Goal: Obtain resource: Obtain resource

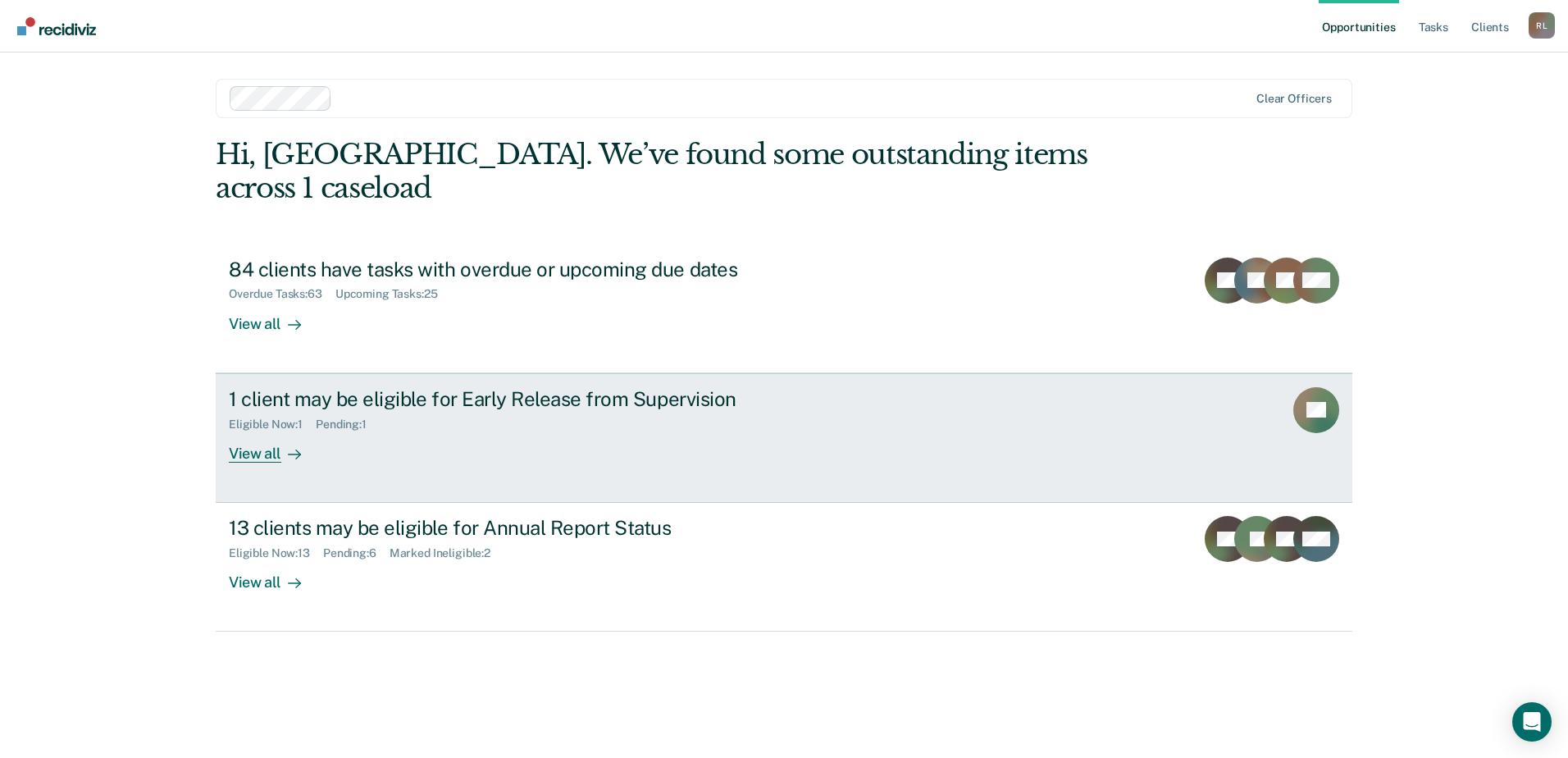
click at [322, 387] on div "1 client may be eligible for Early Release from Supervision" at bounding box center [516, 399] width 575 height 24
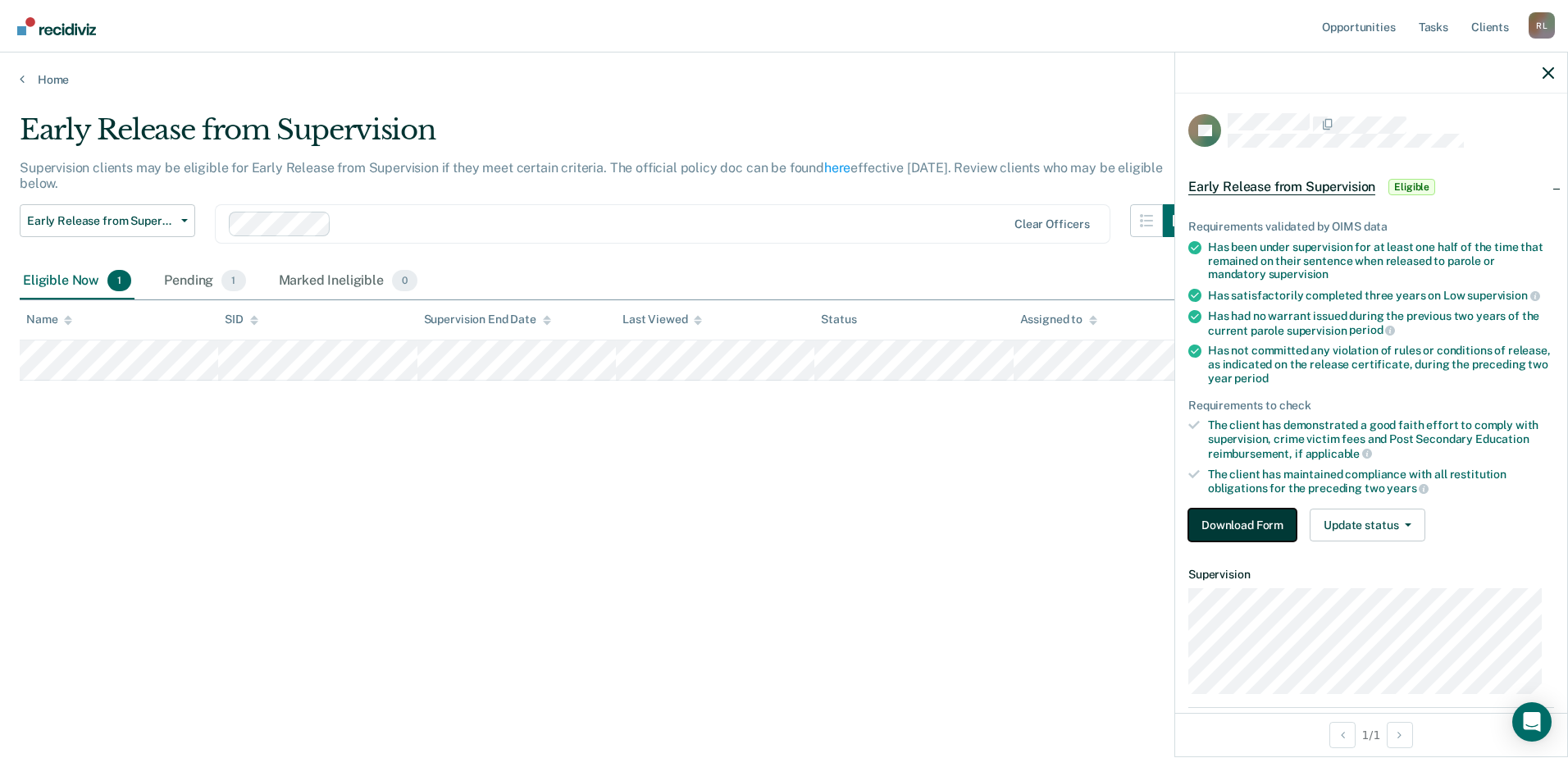
click at [1219, 524] on button "Download Form" at bounding box center [1242, 525] width 108 height 33
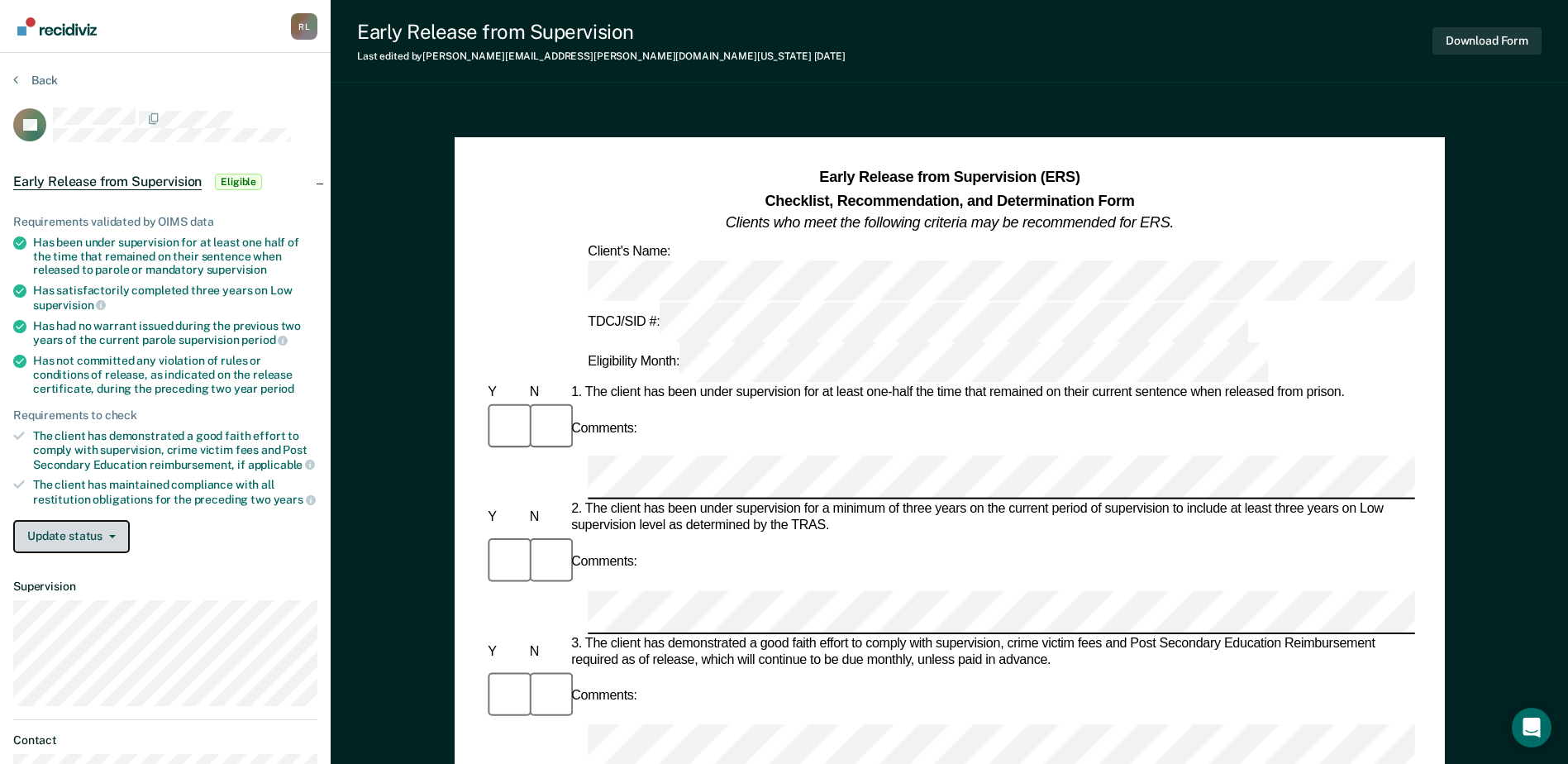
click at [87, 526] on button "Update status" at bounding box center [71, 537] width 116 height 33
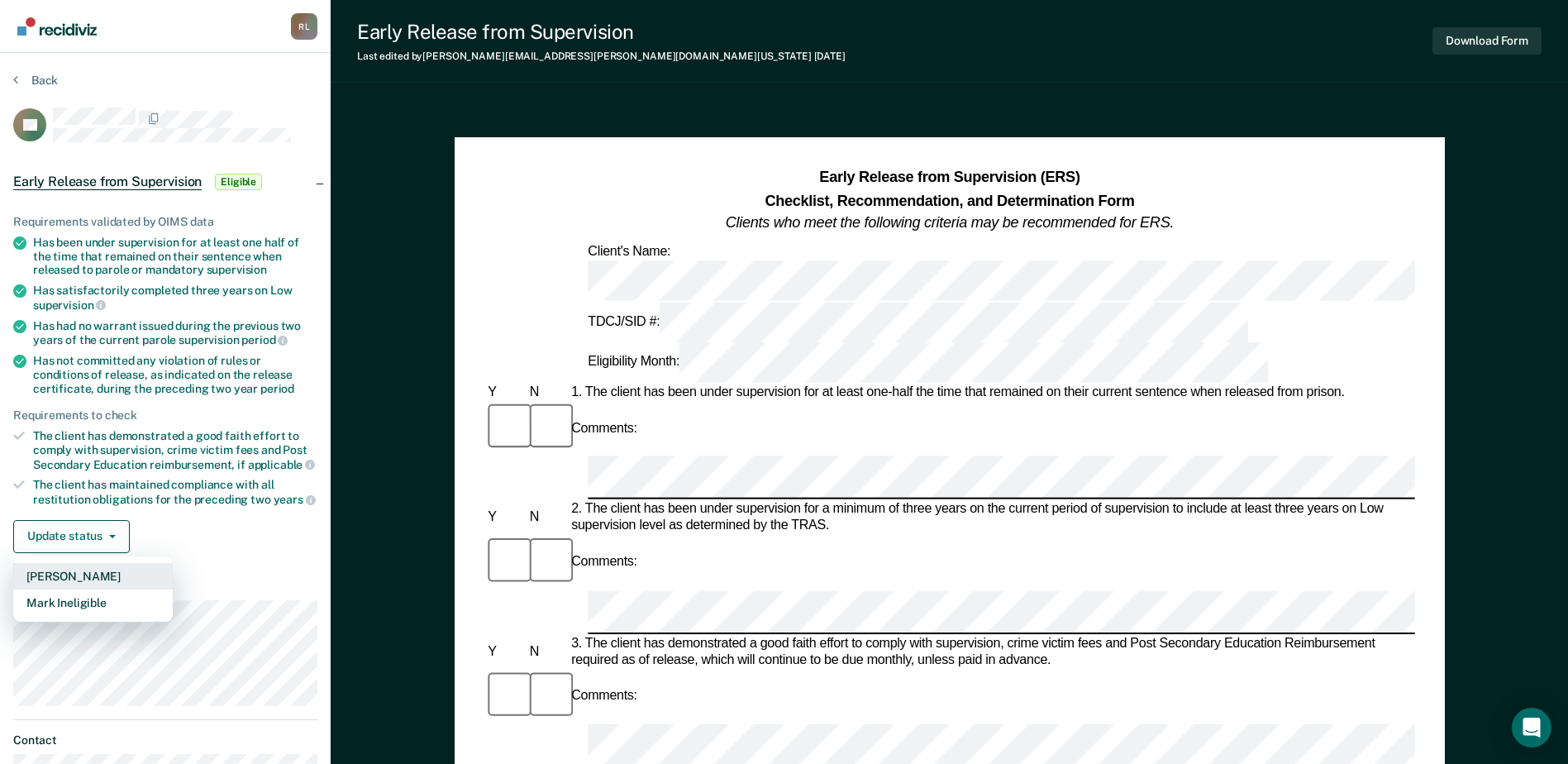
click at [88, 571] on button "[PERSON_NAME]" at bounding box center [93, 576] width 160 height 27
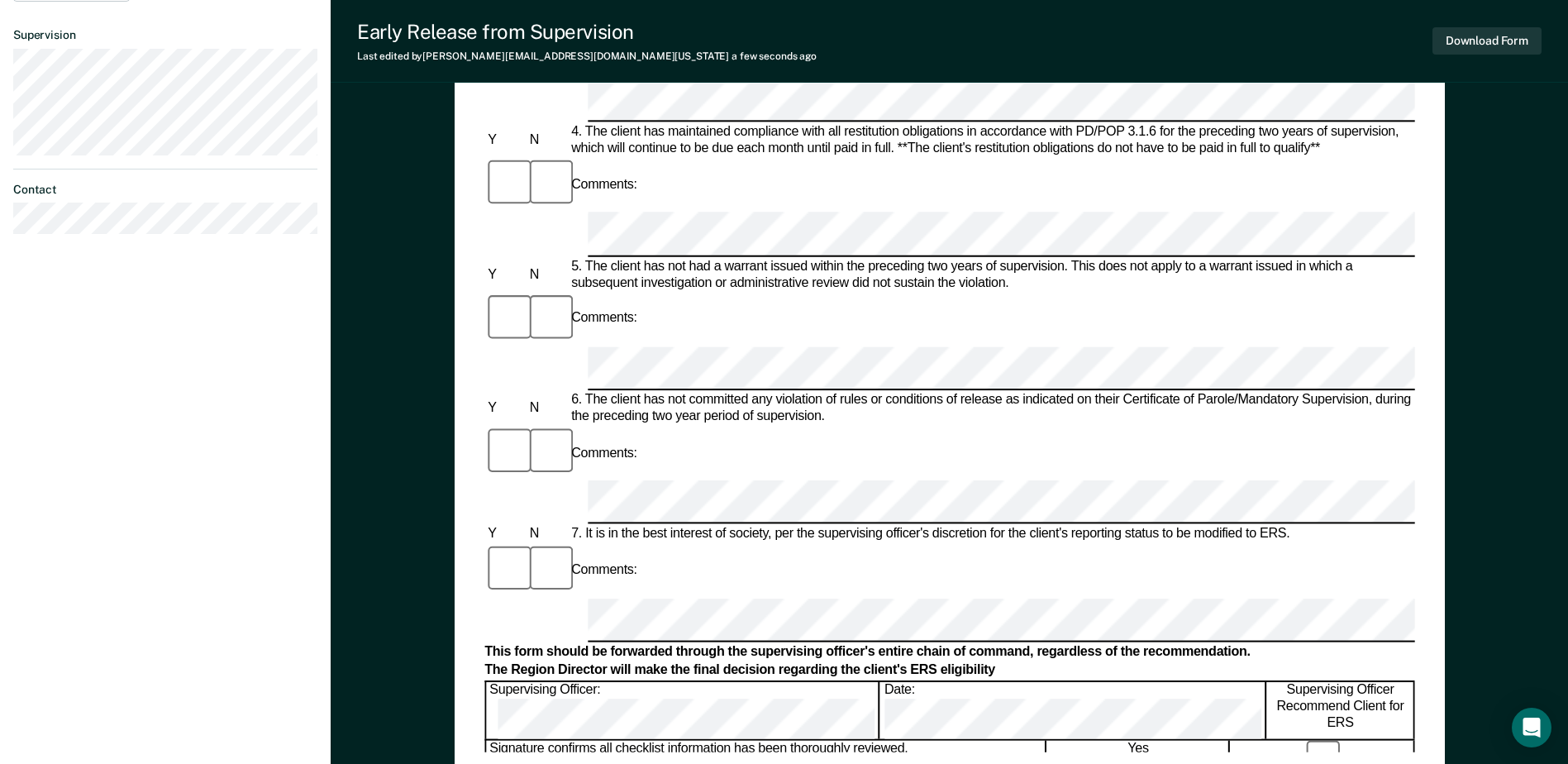
scroll to position [662, 0]
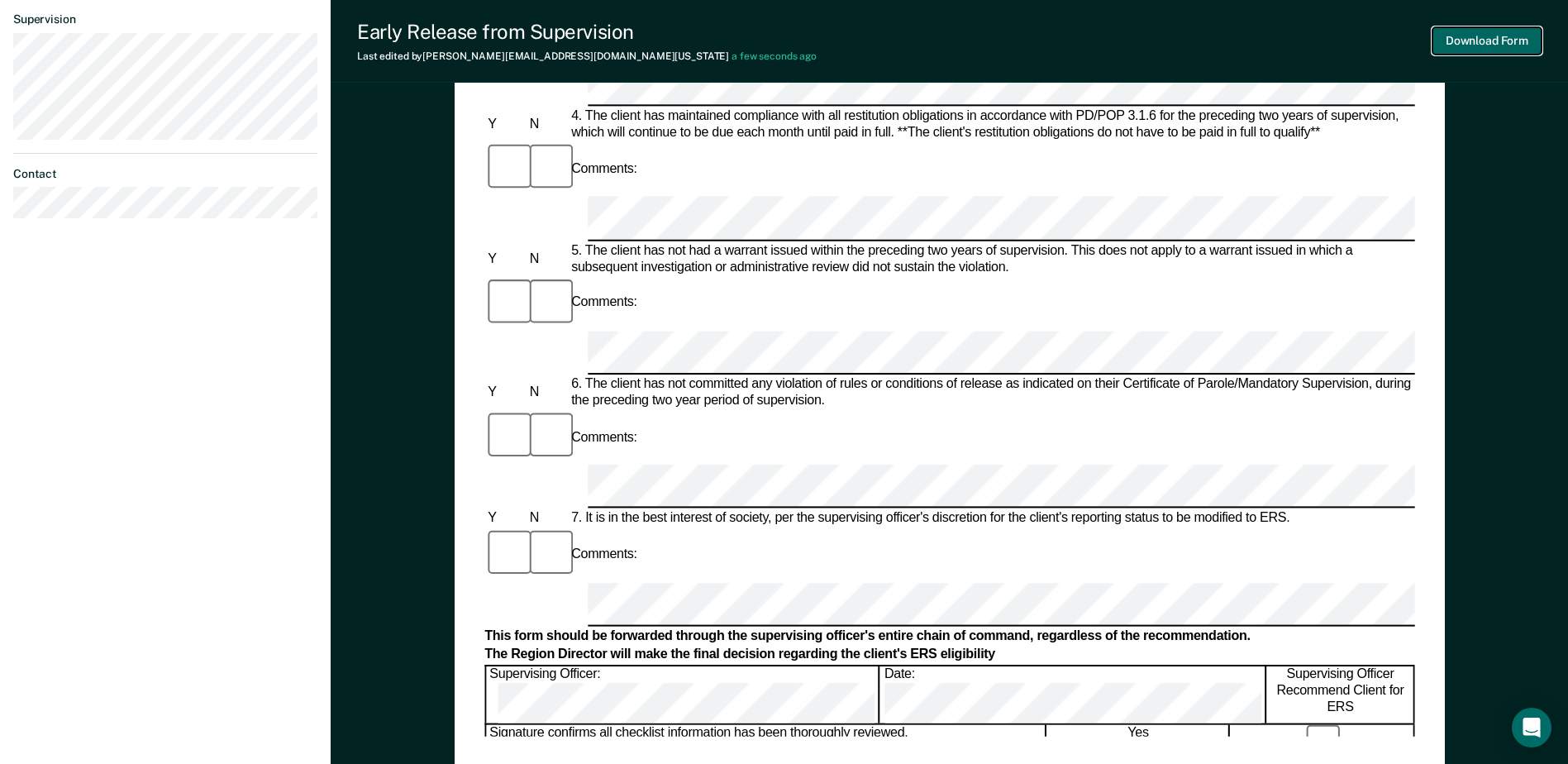
click at [1473, 45] on button "Download Form" at bounding box center [1487, 40] width 109 height 27
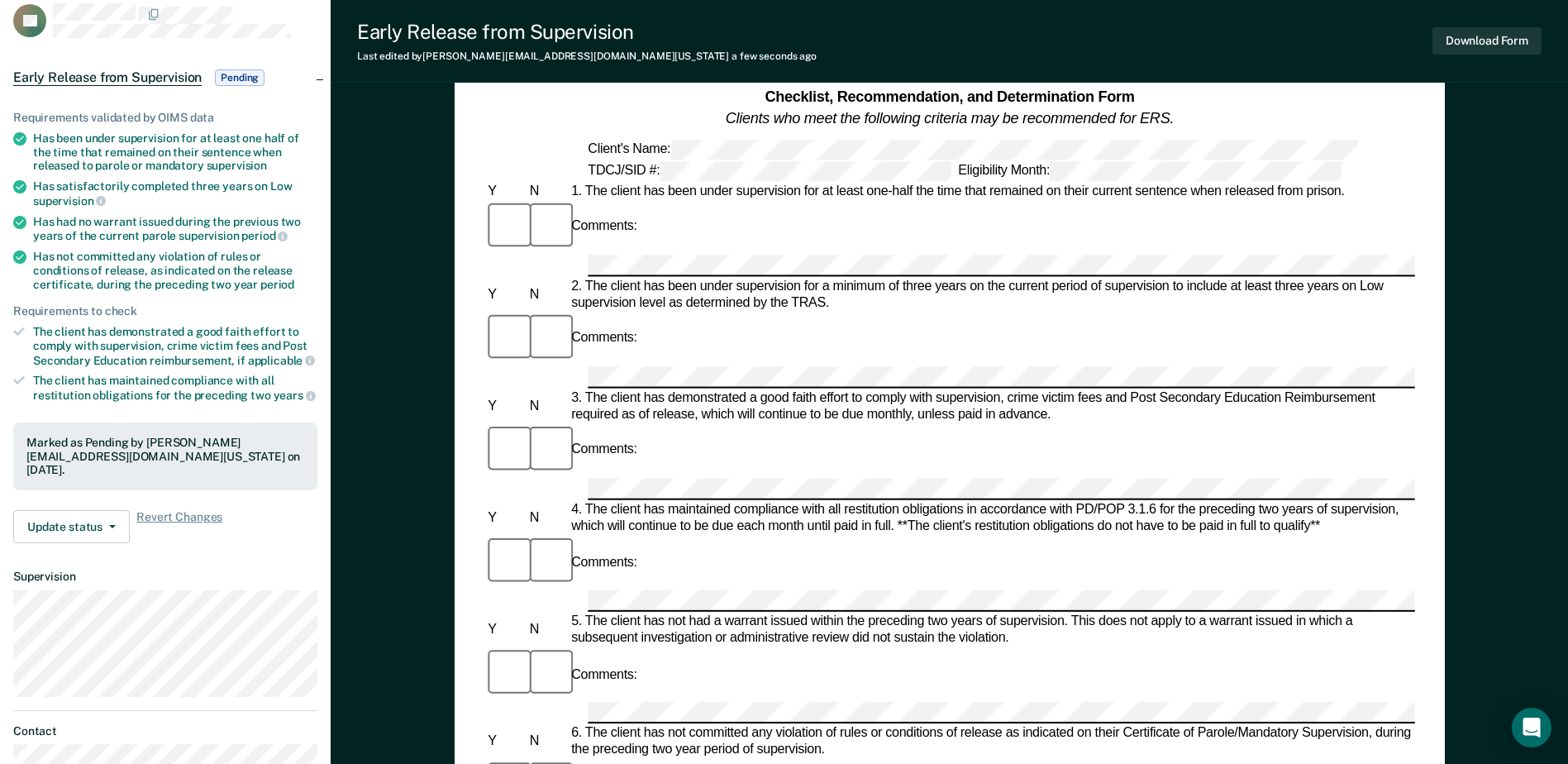
scroll to position [0, 0]
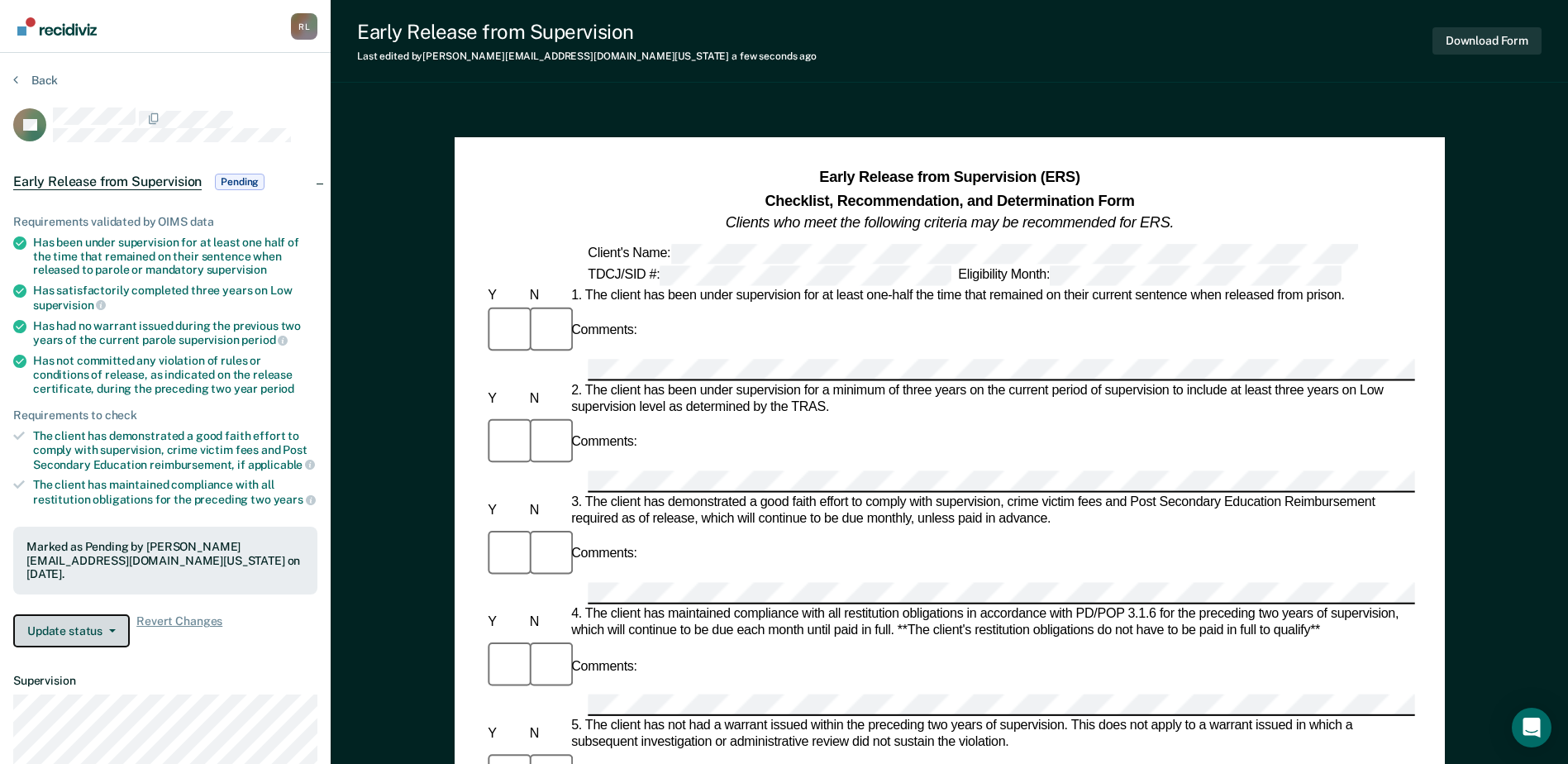
click at [55, 614] on button "Update status" at bounding box center [71, 630] width 116 height 33
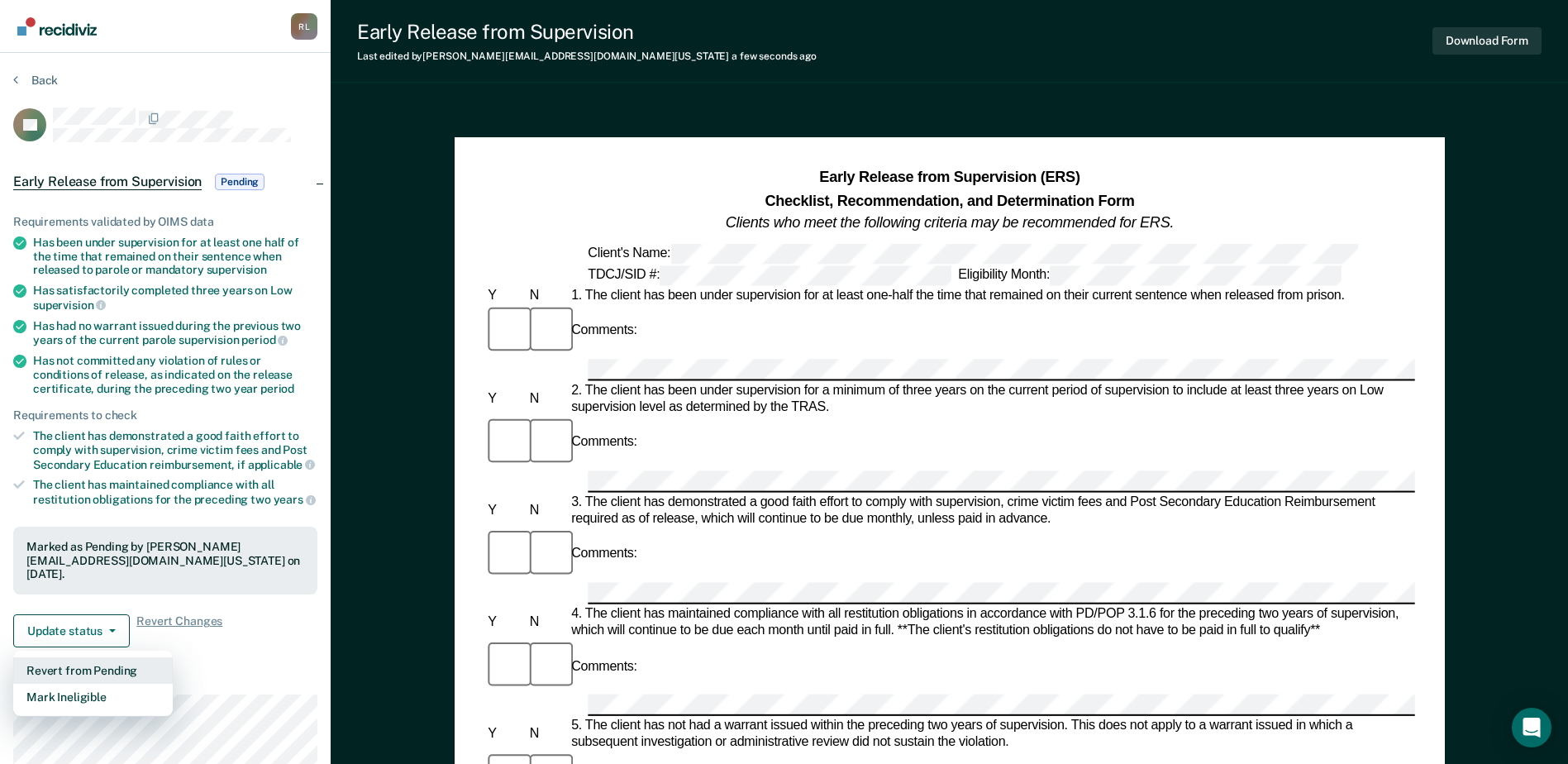
click at [62, 659] on button "Revert from Pending" at bounding box center [93, 670] width 160 height 27
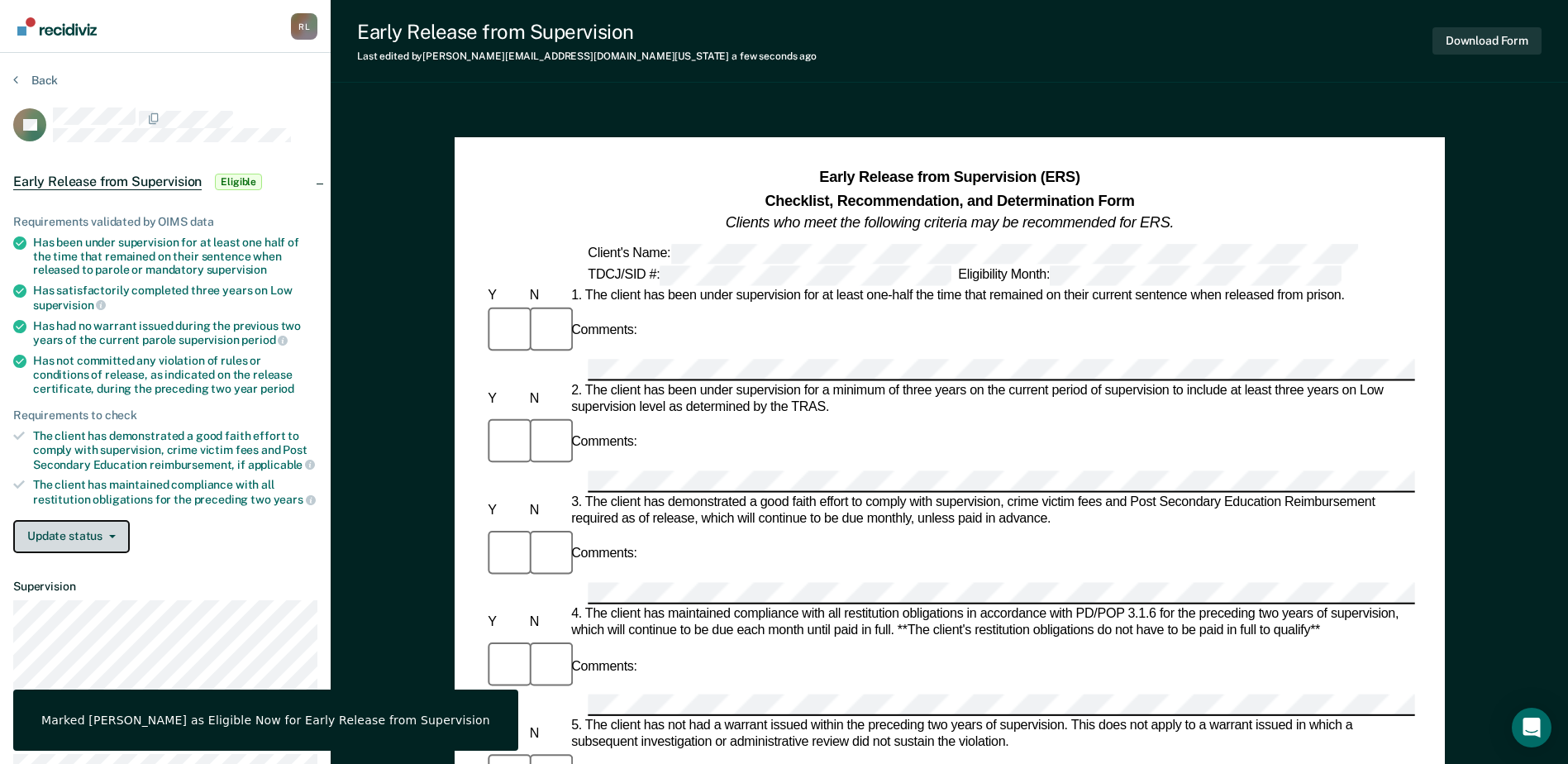
click at [89, 527] on button "Update status" at bounding box center [71, 537] width 116 height 33
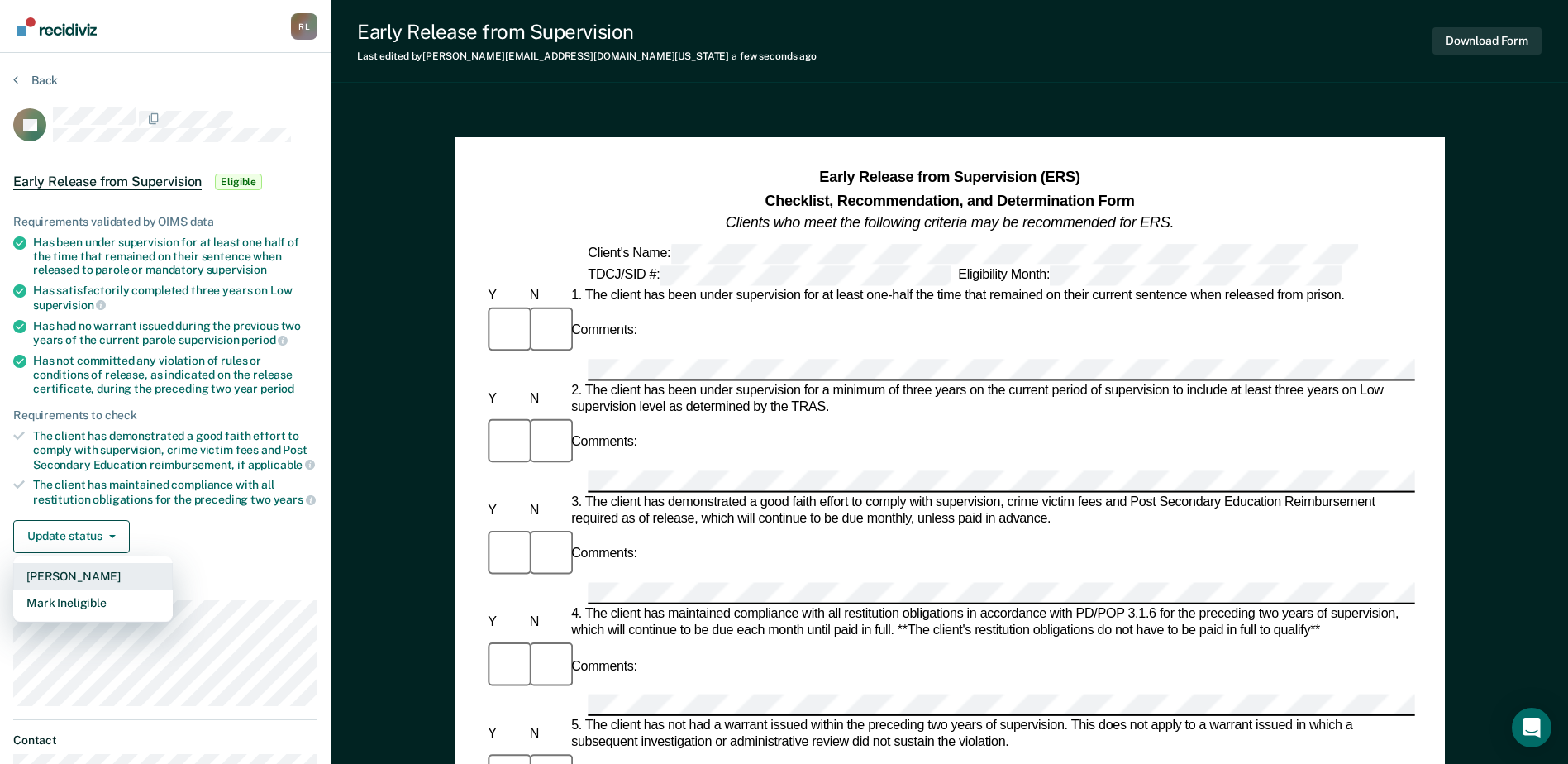
click at [78, 580] on button "Mark Pending" at bounding box center [93, 576] width 160 height 27
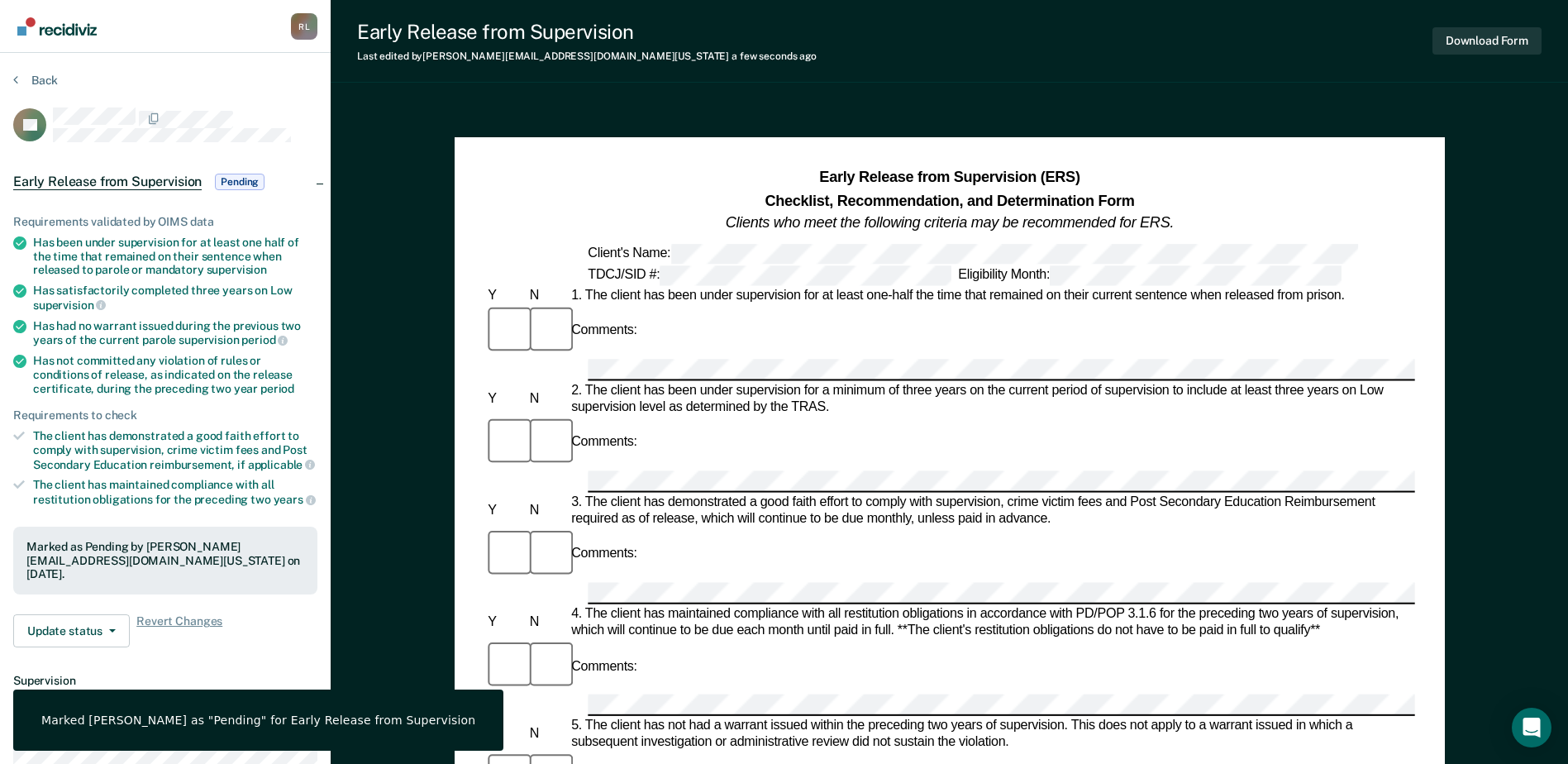
click at [49, 71] on section "Back RT Early Release from Supervision Pending Requirements validated by OIMS d…" at bounding box center [165, 482] width 330 height 859
click at [43, 80] on button "Back" at bounding box center [35, 80] width 44 height 15
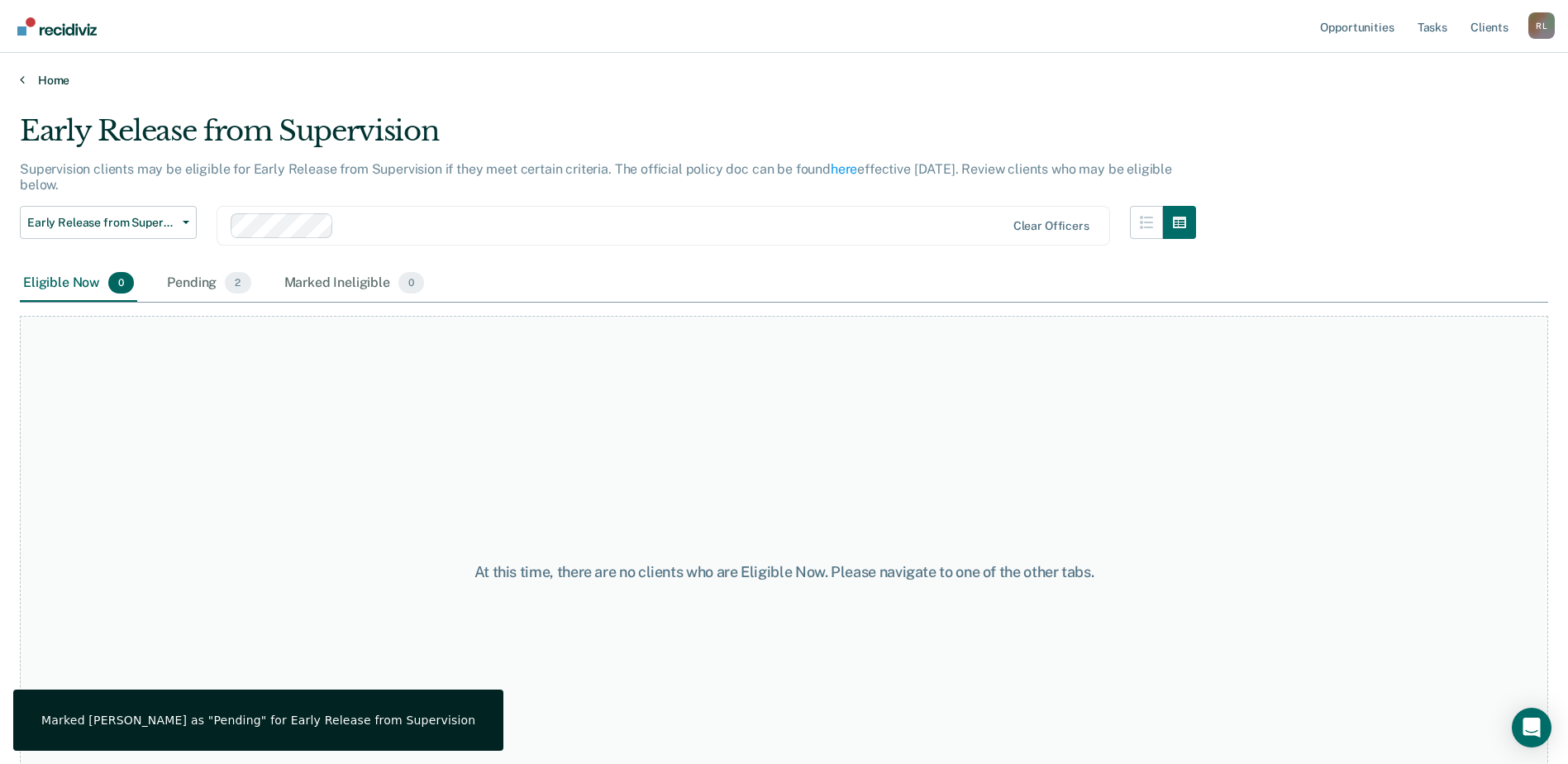
click at [57, 80] on link "Home" at bounding box center [784, 80] width 1529 height 15
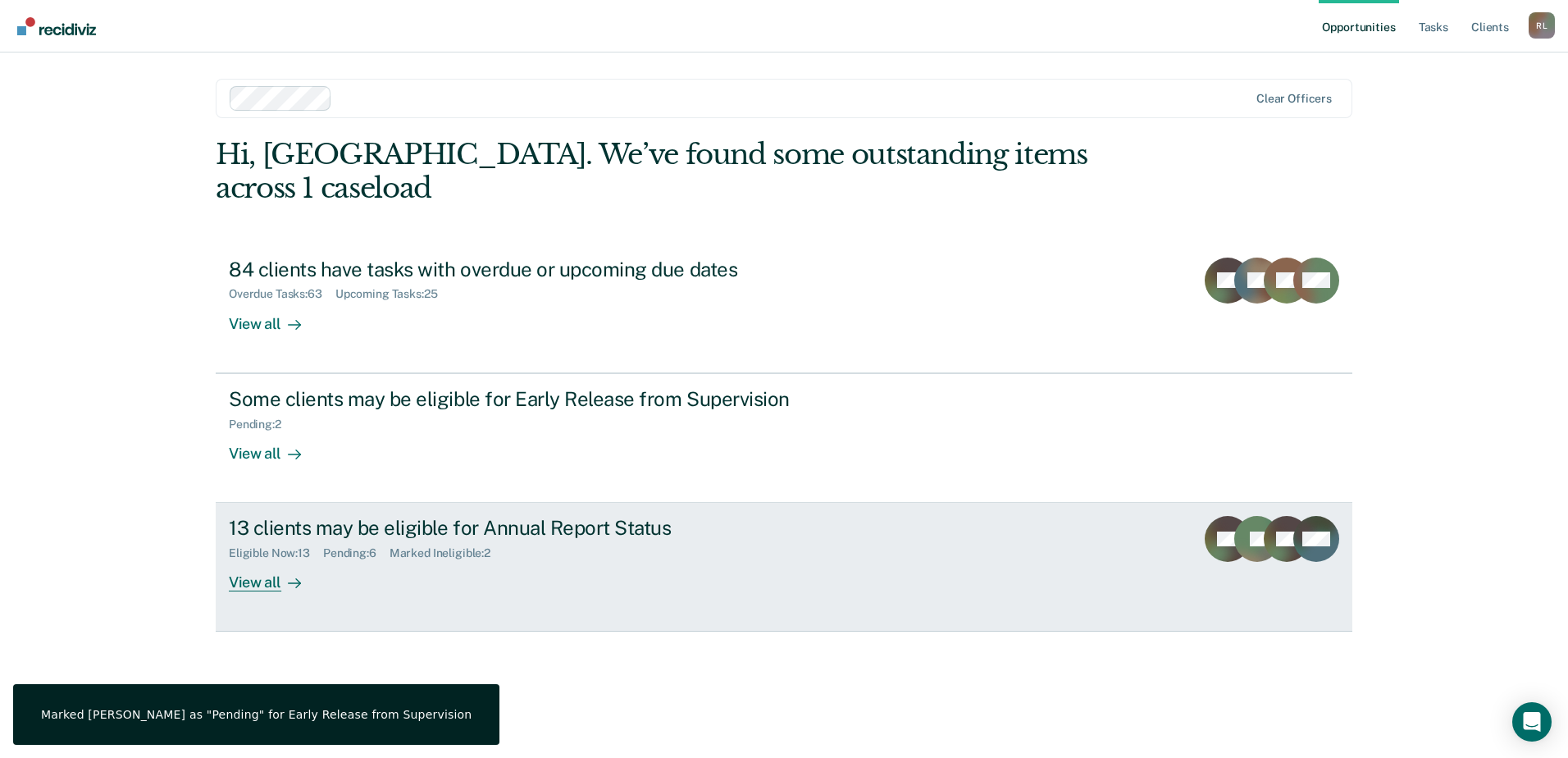
click at [267, 539] on div "Eligible Now : 13 Pending : 6 Marked Ineligible : 2" at bounding box center [516, 550] width 575 height 21
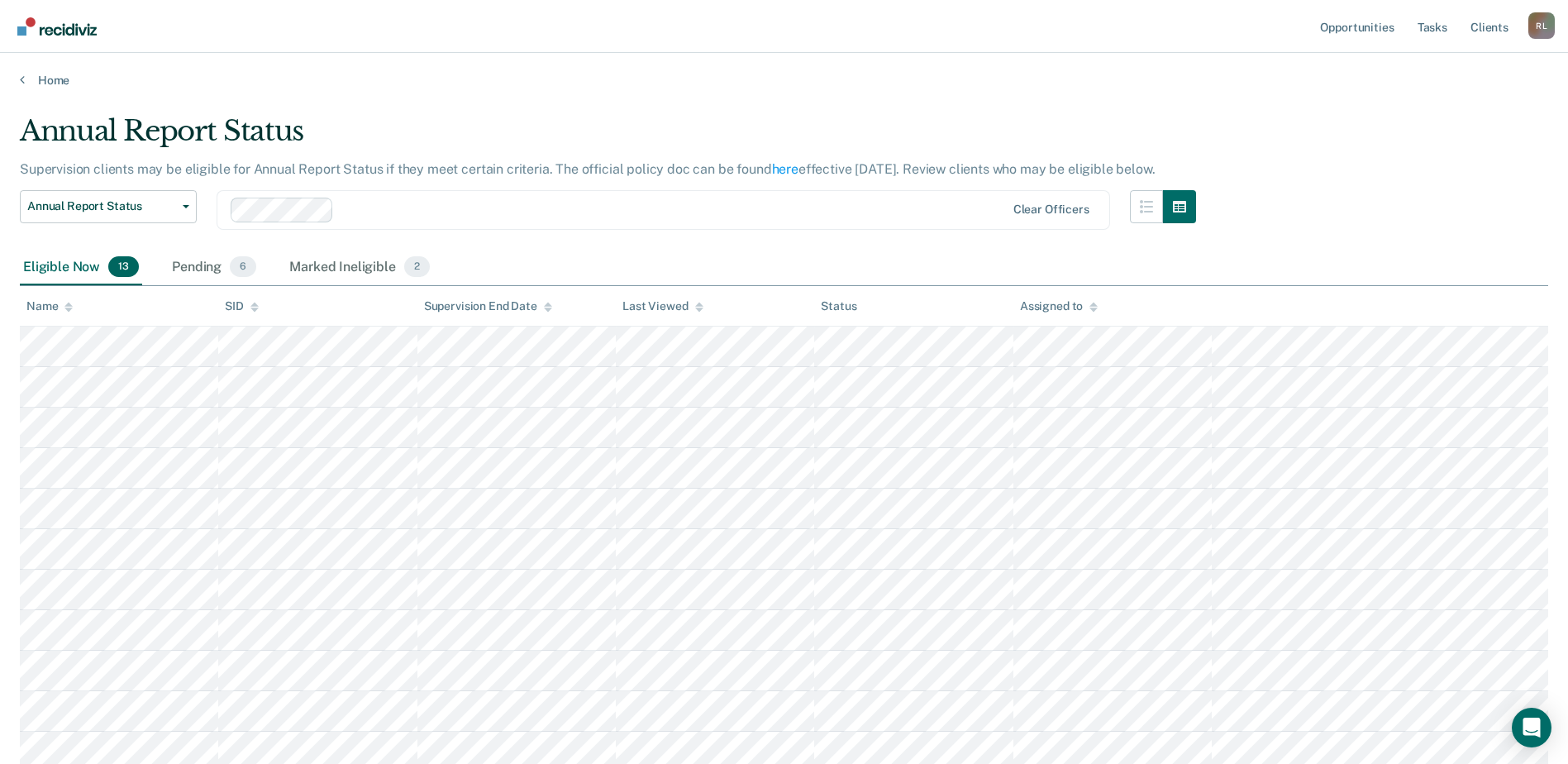
click at [56, 303] on div "Name" at bounding box center [49, 306] width 46 height 14
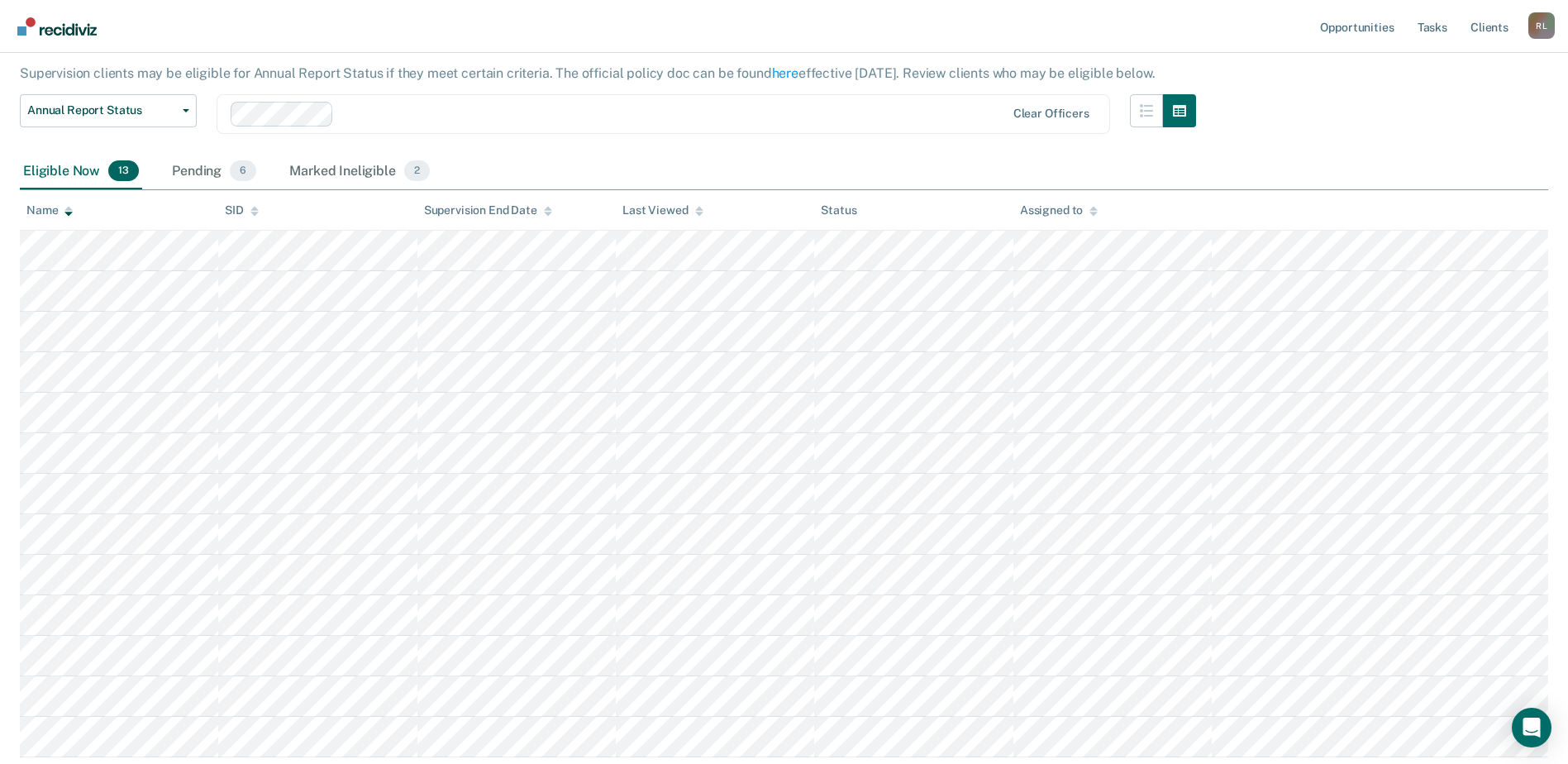
scroll to position [208, 0]
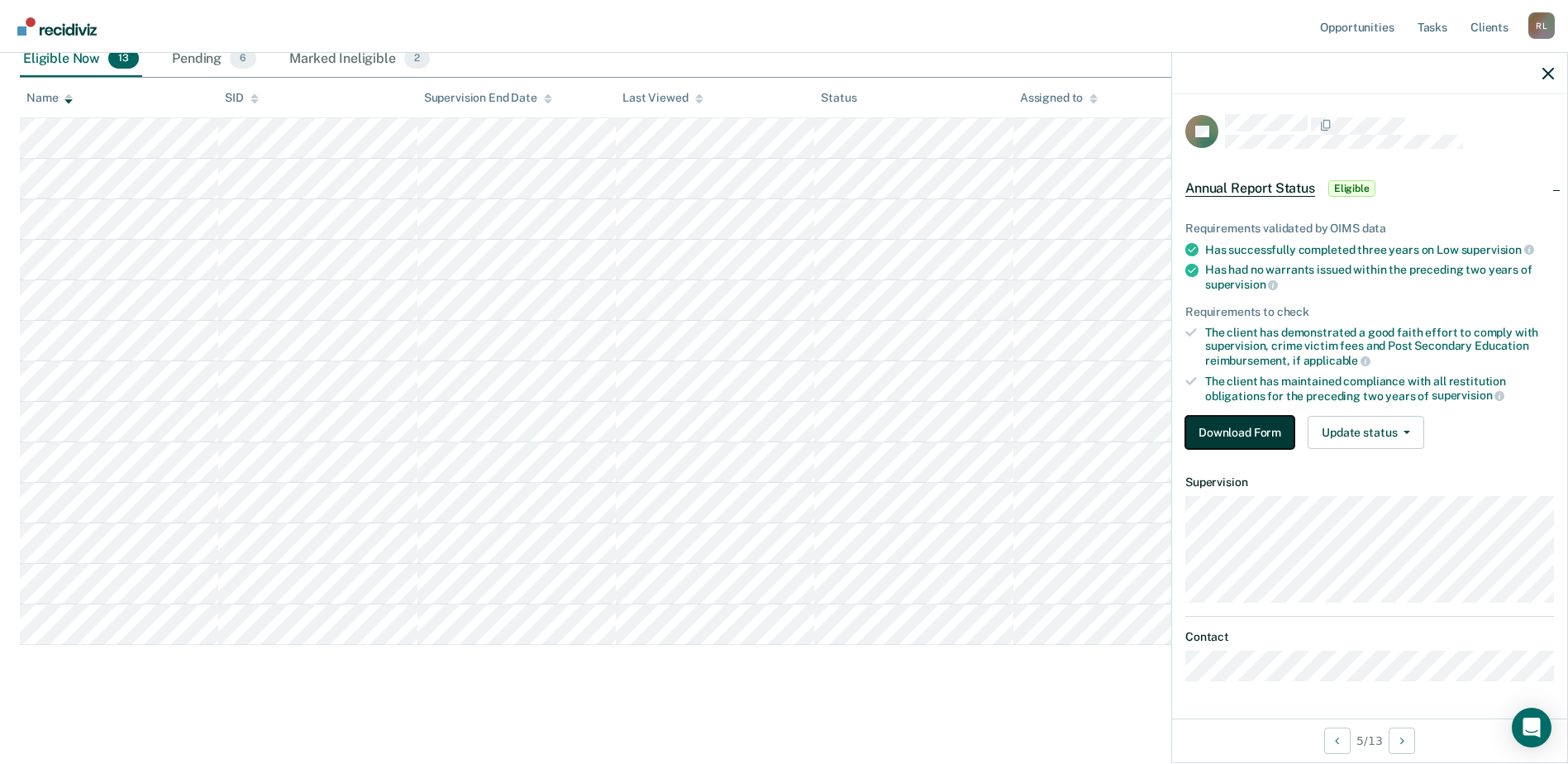
click at [1253, 428] on button "Download Form" at bounding box center [1240, 433] width 109 height 33
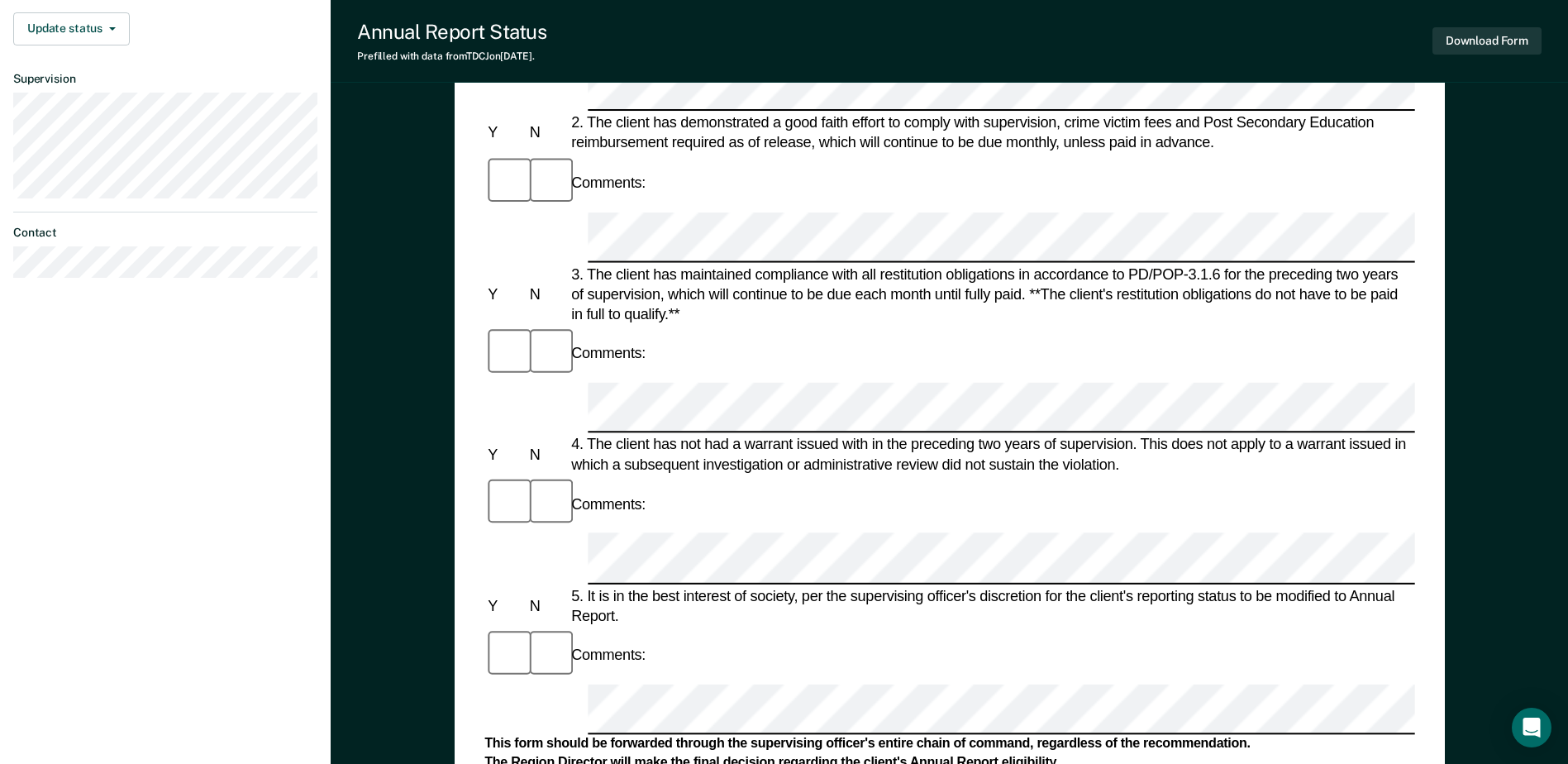
scroll to position [414, 0]
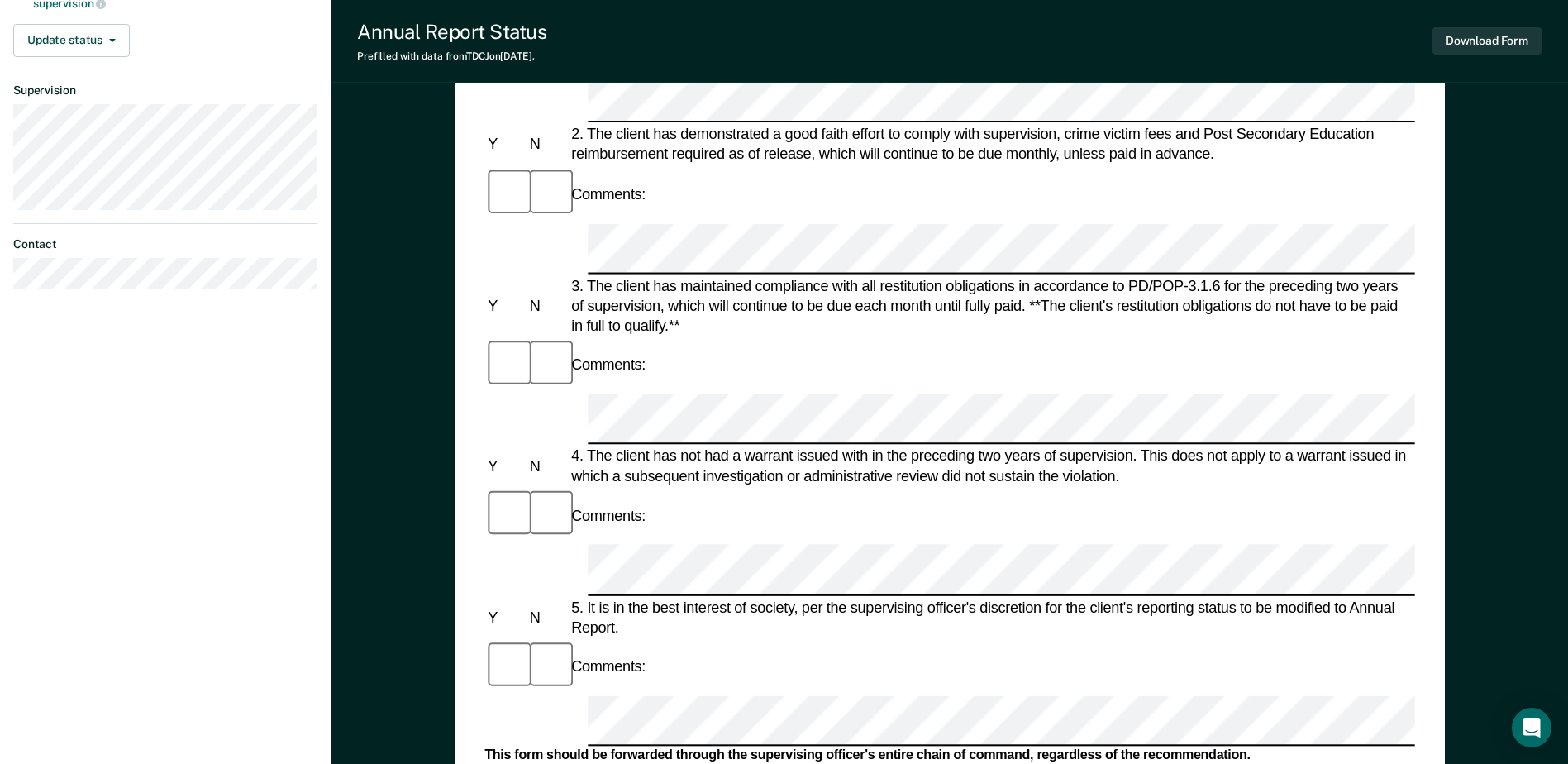
click at [677, 639] on div "Comments:" at bounding box center [950, 667] width 930 height 56
click at [669, 748] on div "This form should be forwarded through the supervising officer's entire chain of…" at bounding box center [950, 756] width 930 height 17
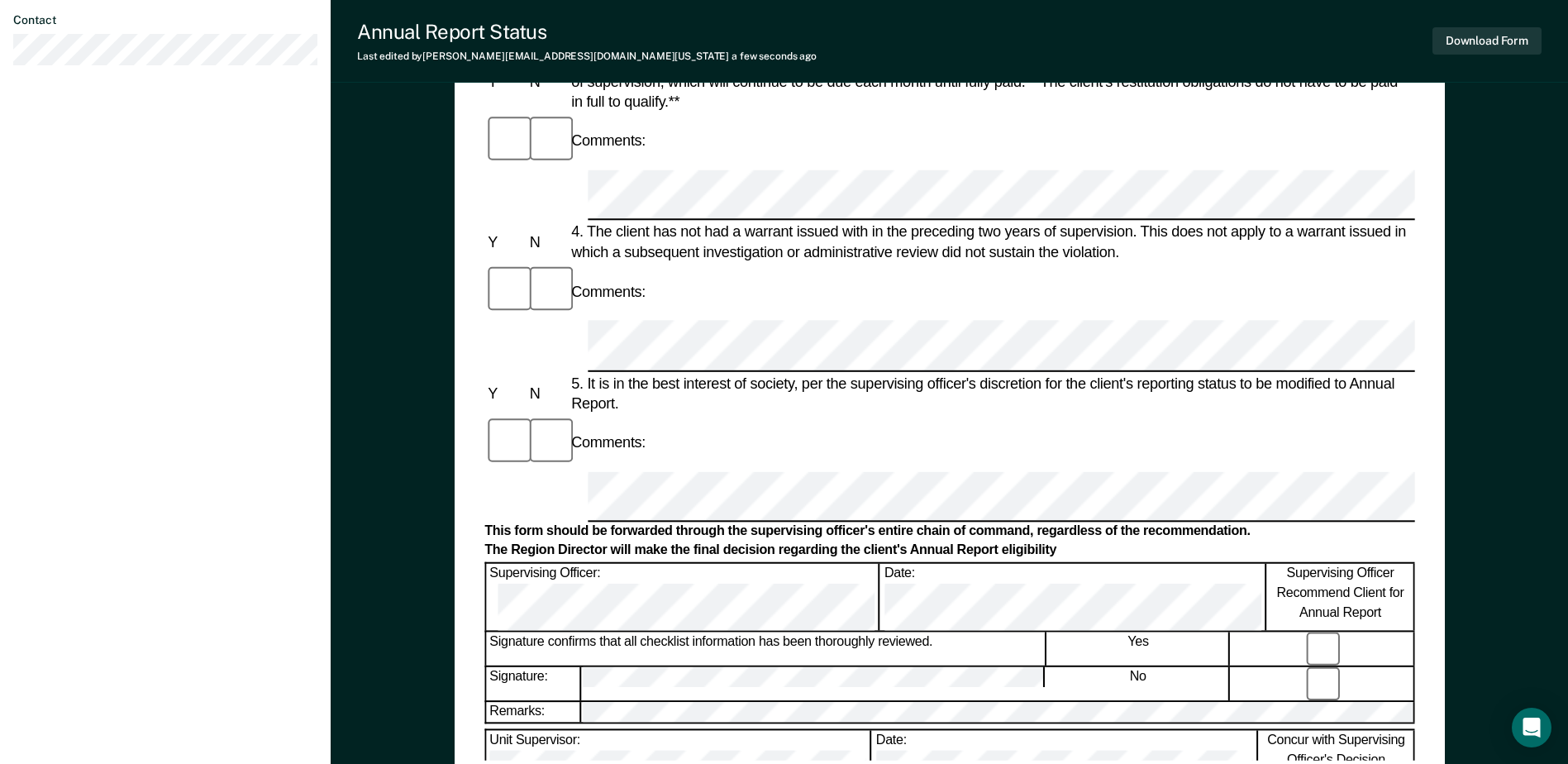
scroll to position [662, 0]
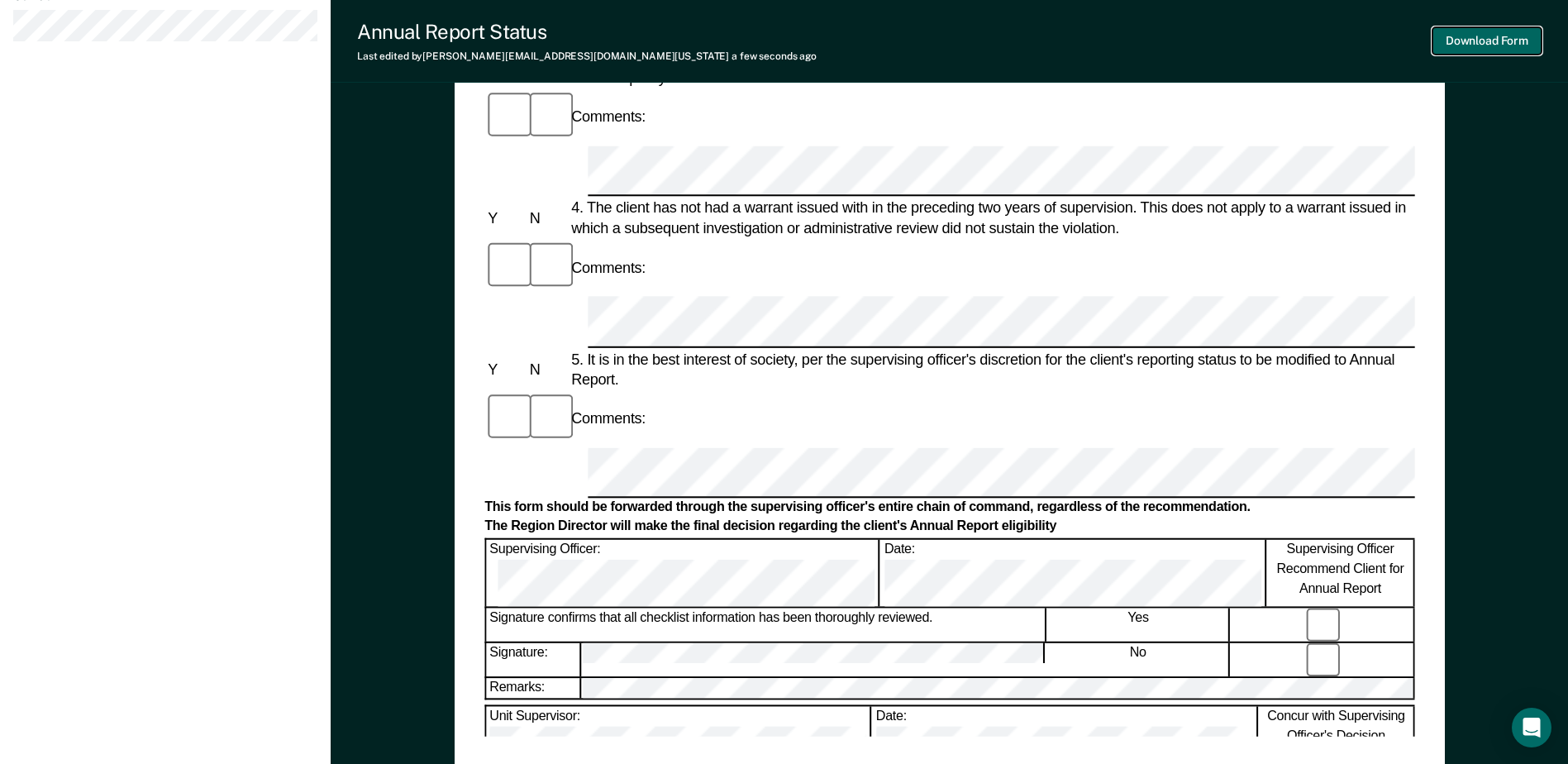
click at [1468, 51] on button "Download Form" at bounding box center [1487, 40] width 109 height 27
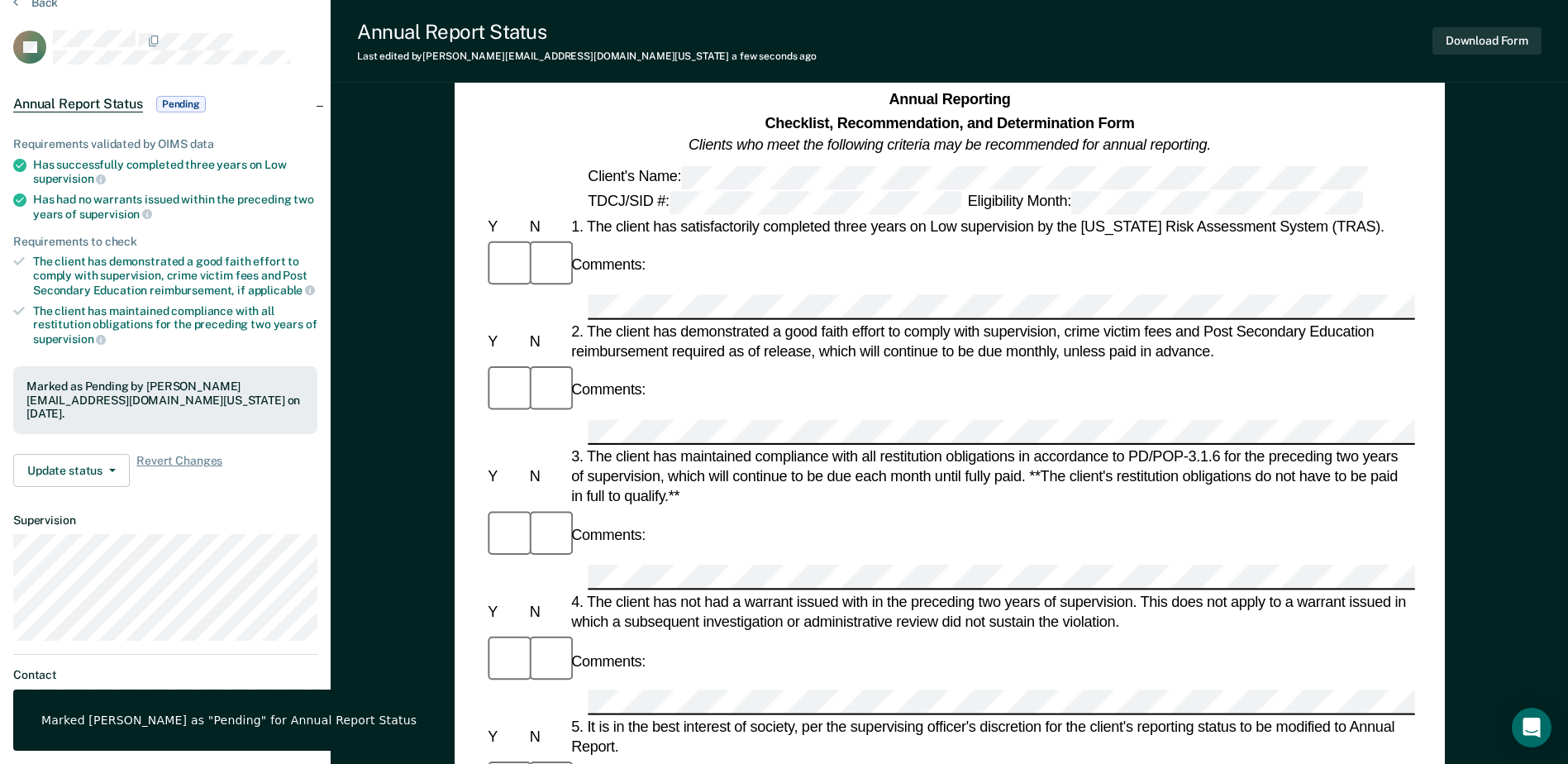
scroll to position [0, 0]
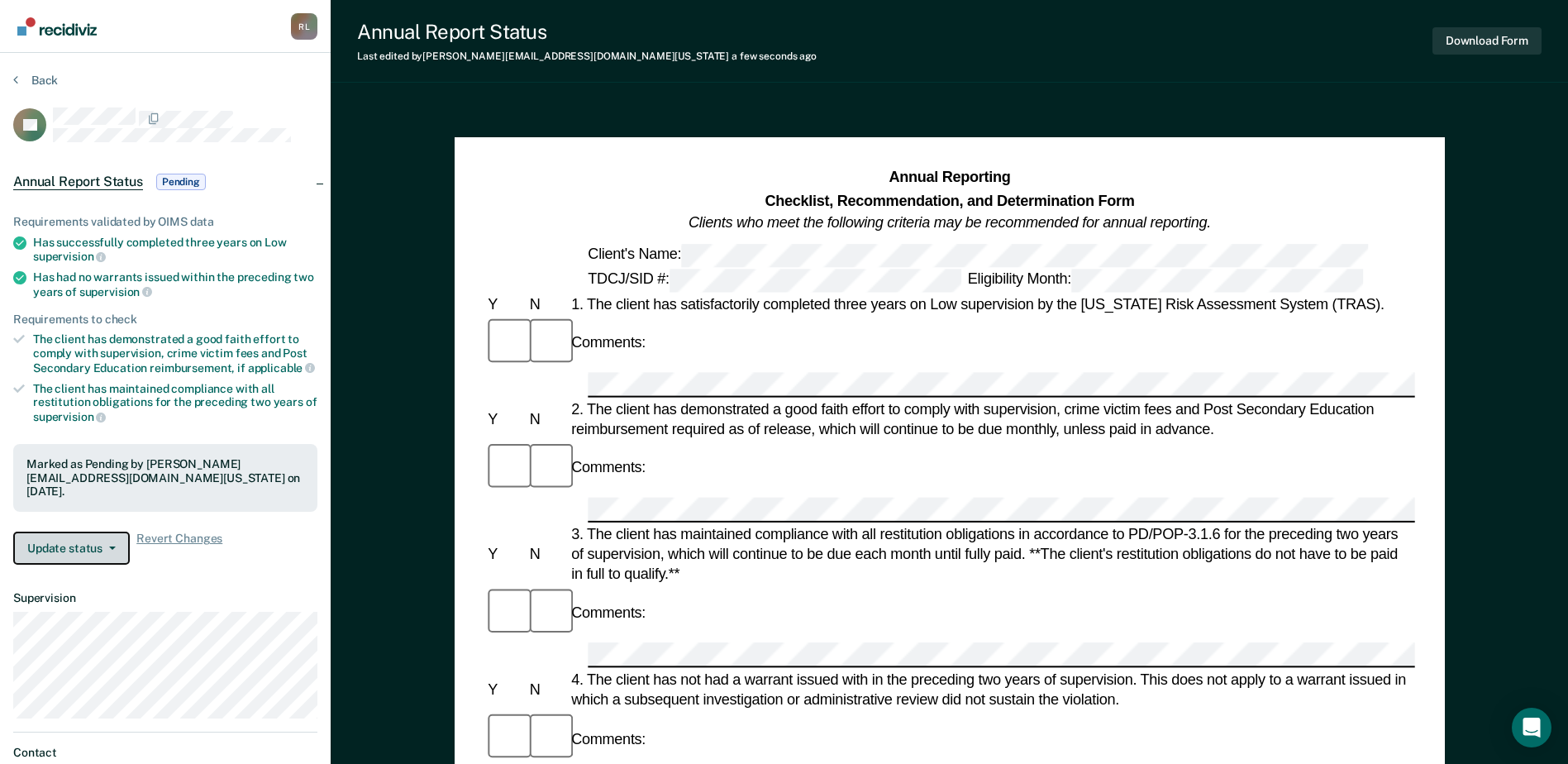
click at [70, 535] on button "Update status" at bounding box center [71, 548] width 116 height 33
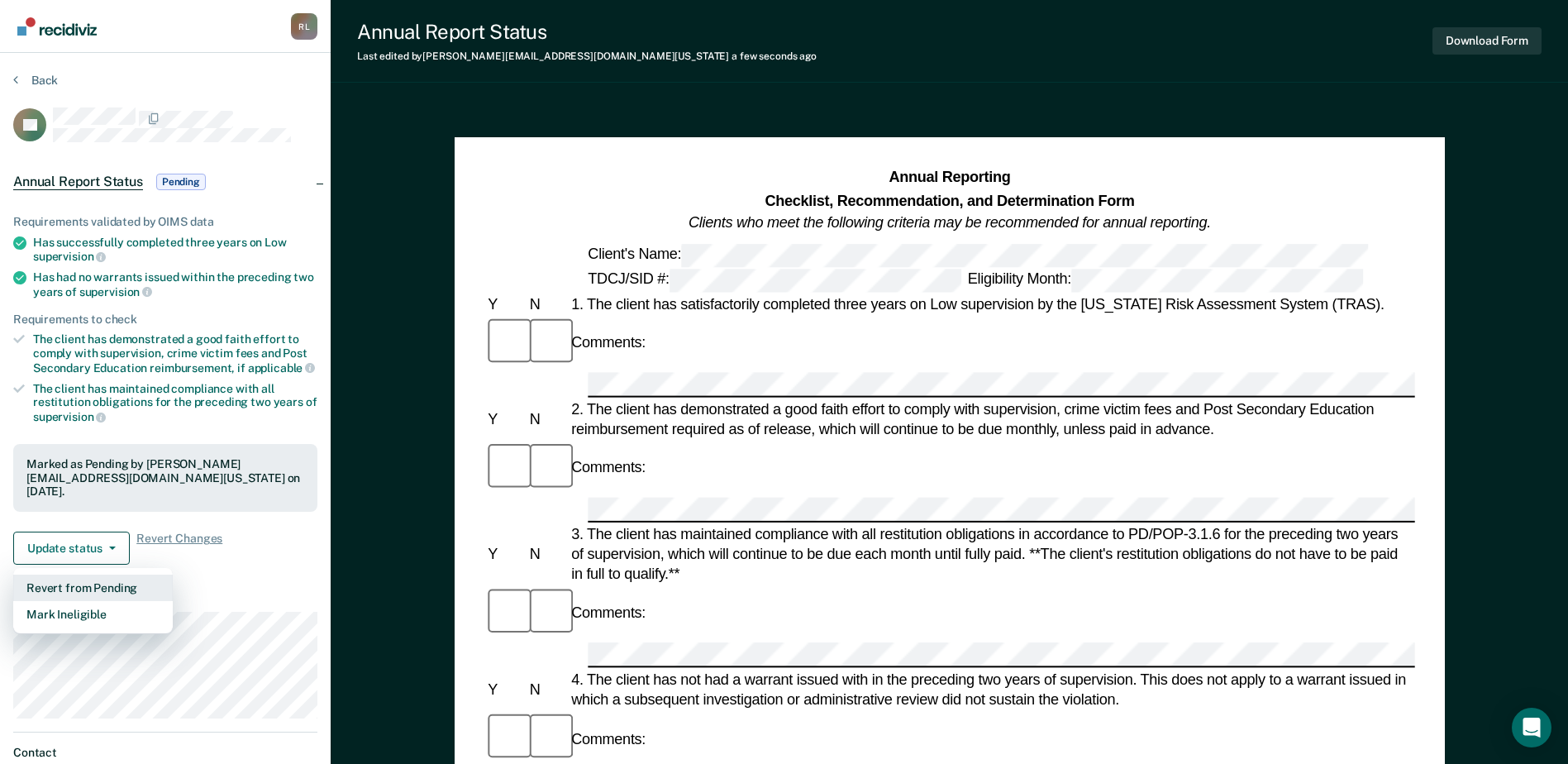
click at [70, 575] on button "Revert from Pending" at bounding box center [93, 588] width 160 height 27
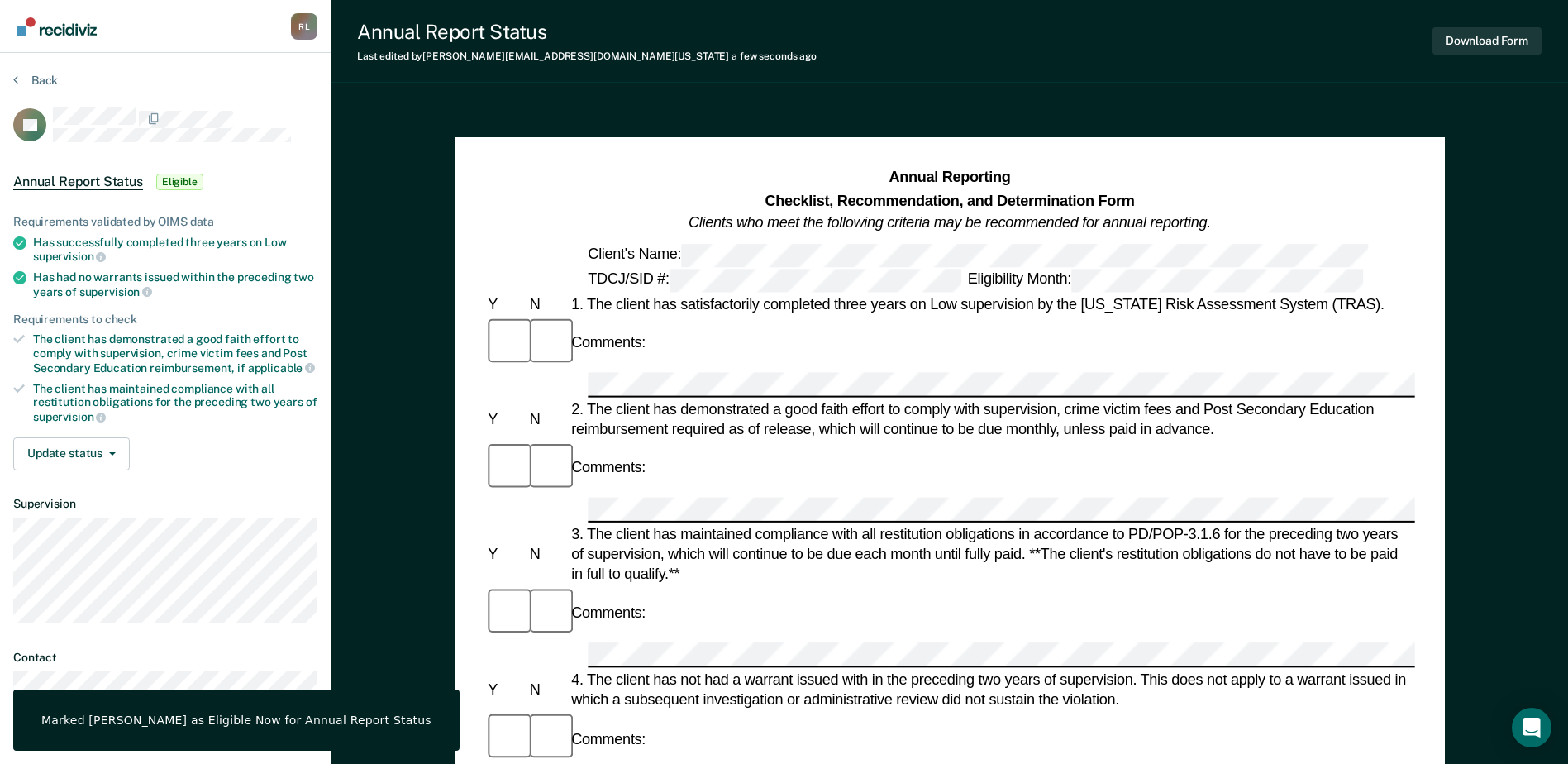
drag, startPoint x: 70, startPoint y: 567, endPoint x: 253, endPoint y: 454, distance: 215.1
click at [278, 467] on div "Update status Mark Pending Mark Ineligible" at bounding box center [165, 454] width 304 height 33
click at [87, 450] on button "Update status" at bounding box center [71, 454] width 116 height 33
click at [95, 486] on button "Mark Pending" at bounding box center [93, 493] width 160 height 27
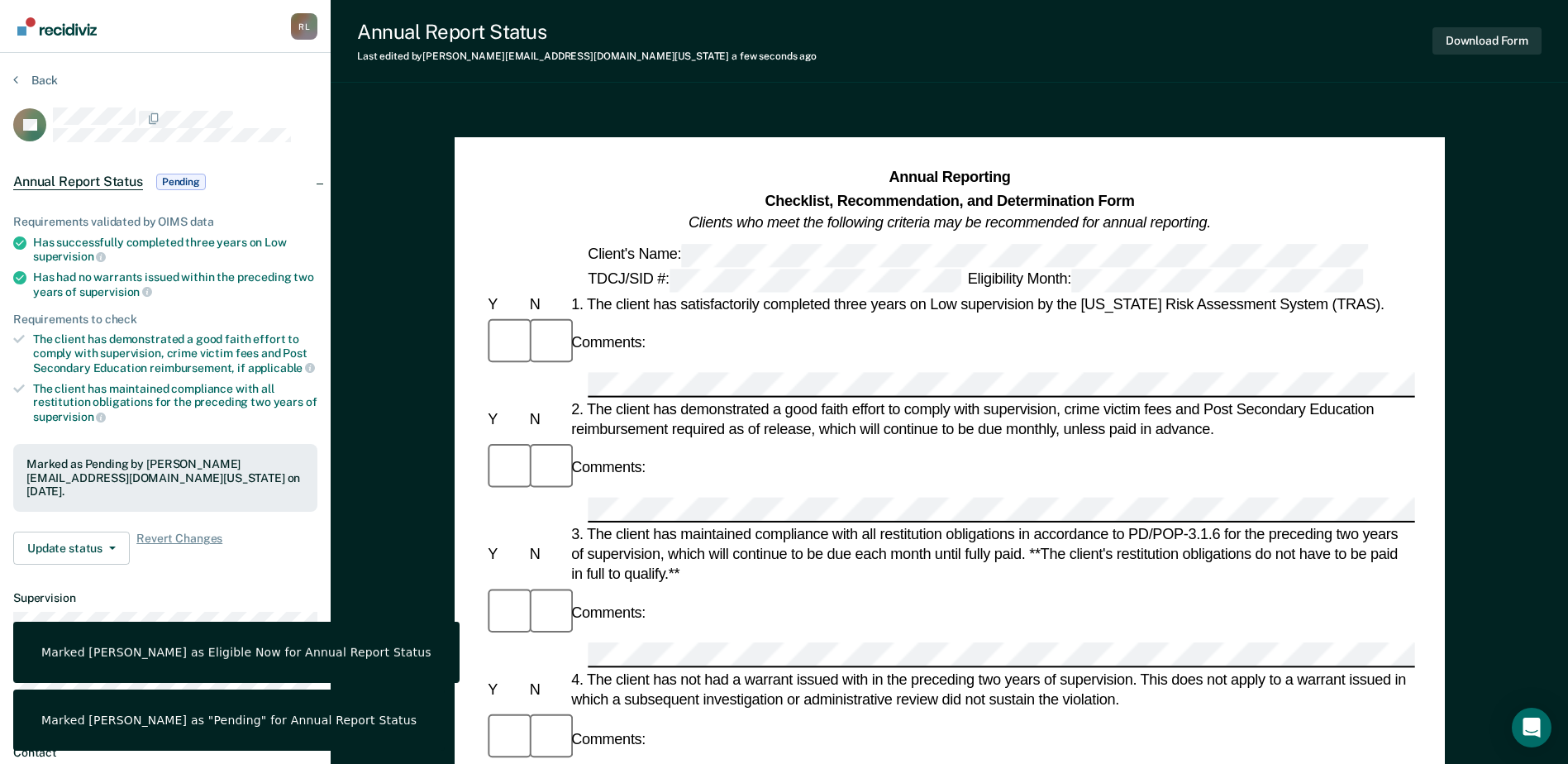
click at [37, 71] on section "Back RT Annual Report Status Pending Requirements validated by OIMS data Has su…" at bounding box center [165, 441] width 330 height 777
click at [43, 80] on button "Back" at bounding box center [35, 80] width 44 height 15
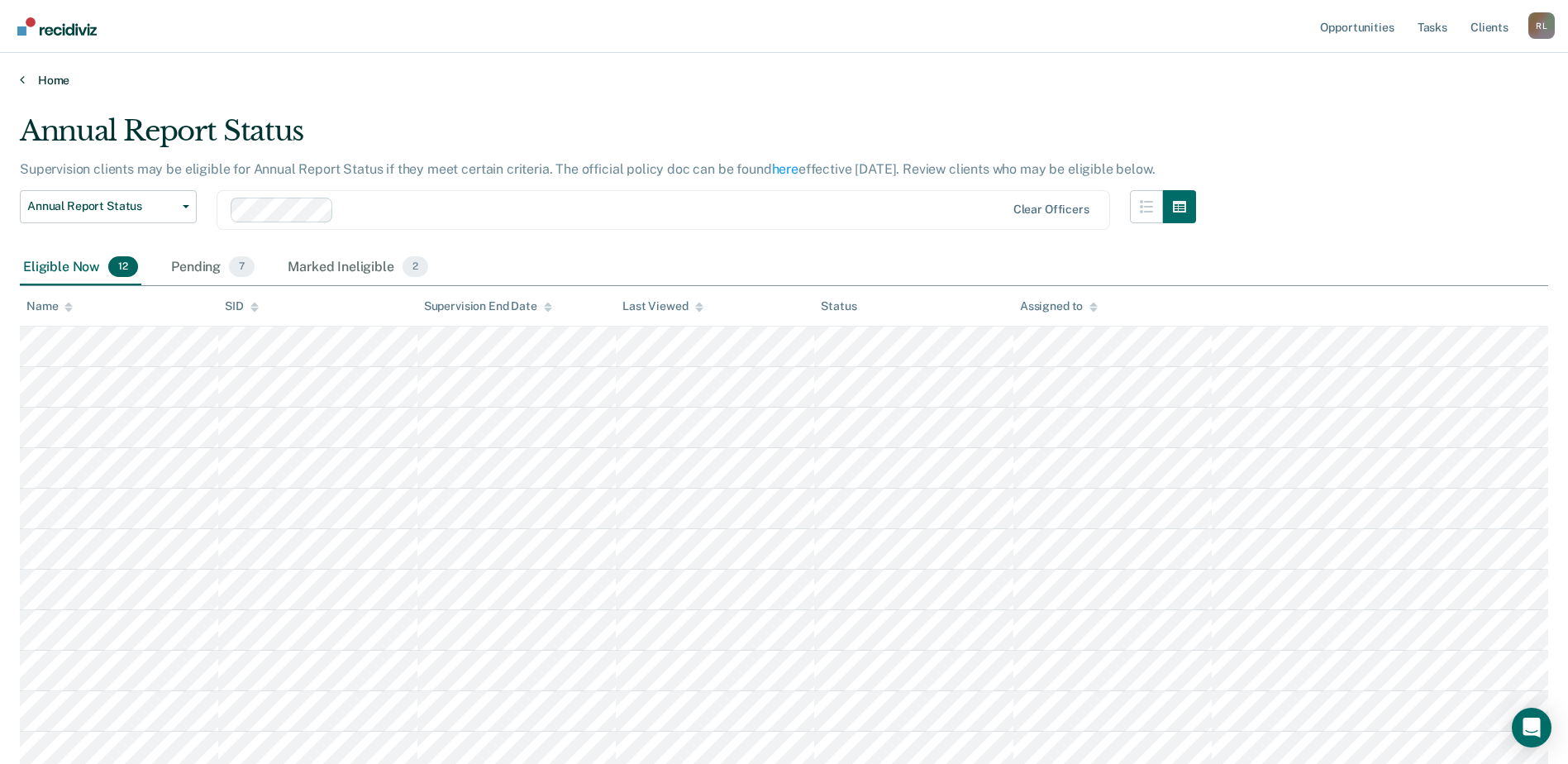
click at [50, 82] on link "Home" at bounding box center [784, 80] width 1529 height 15
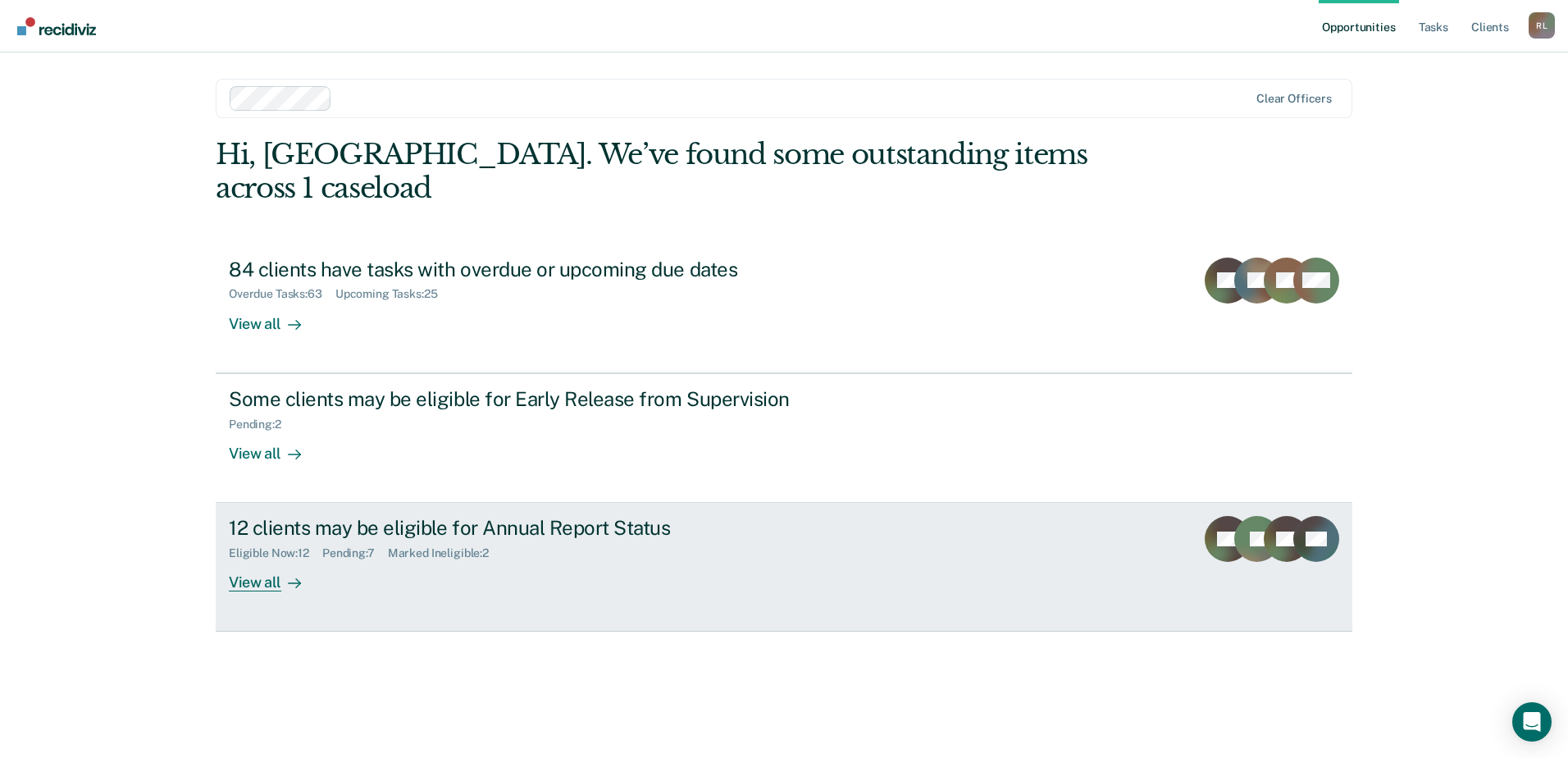
click at [272, 546] on div "Eligible Now : 12" at bounding box center [275, 553] width 94 height 14
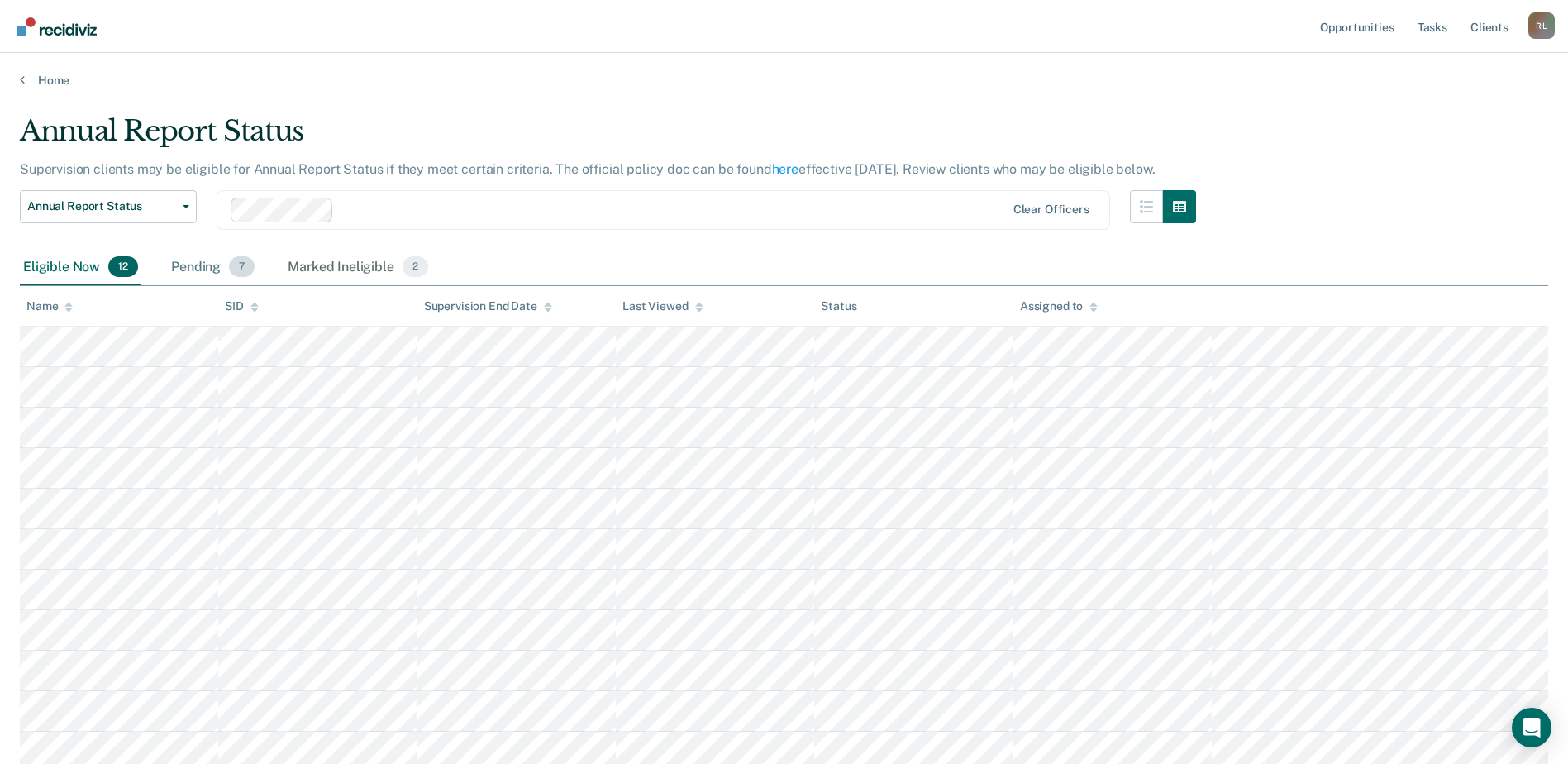
click at [202, 266] on div "Pending 7" at bounding box center [213, 268] width 90 height 36
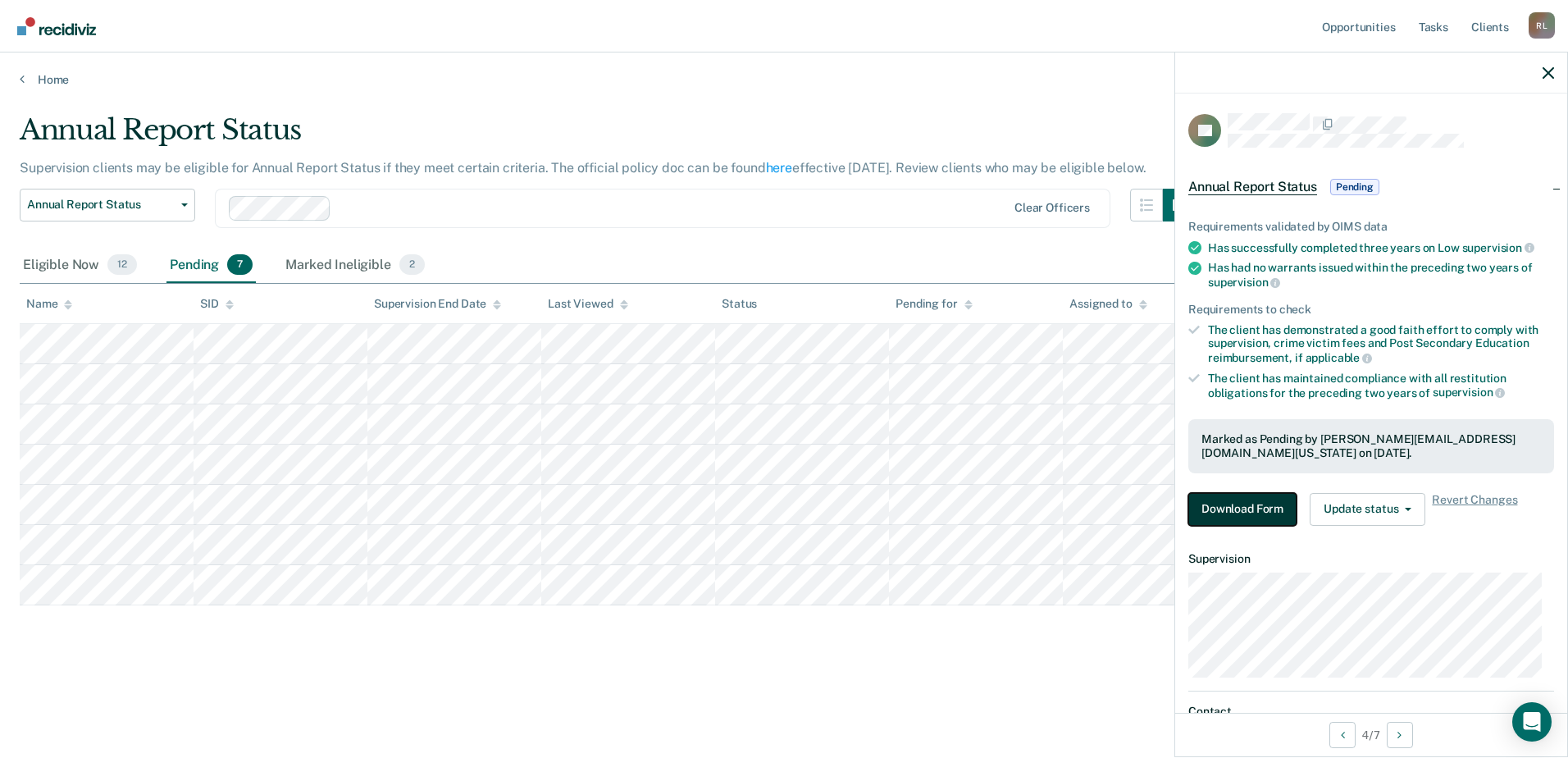
click at [1249, 508] on button "Download Form" at bounding box center [1242, 509] width 108 height 33
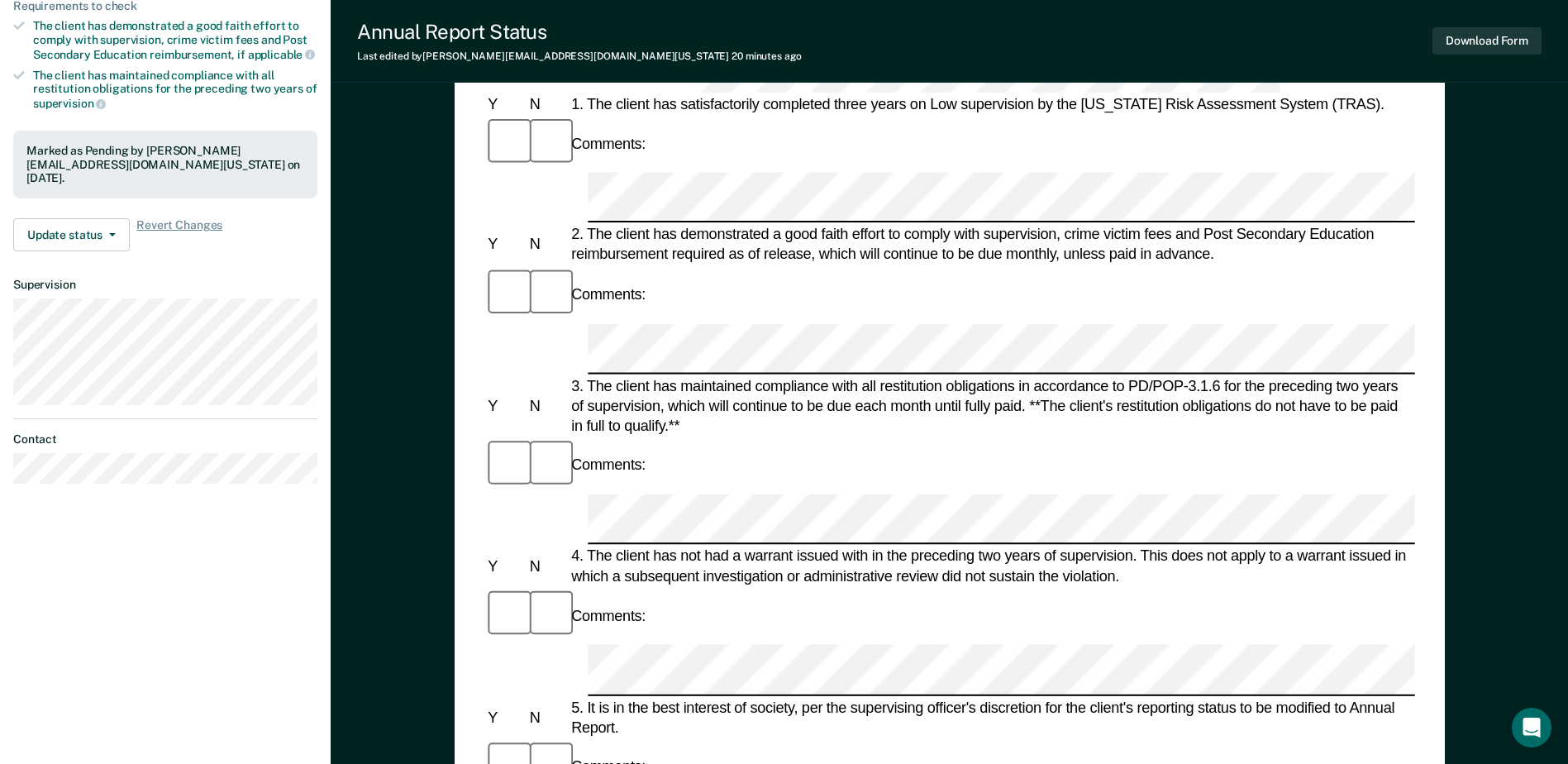
scroll to position [330, 0]
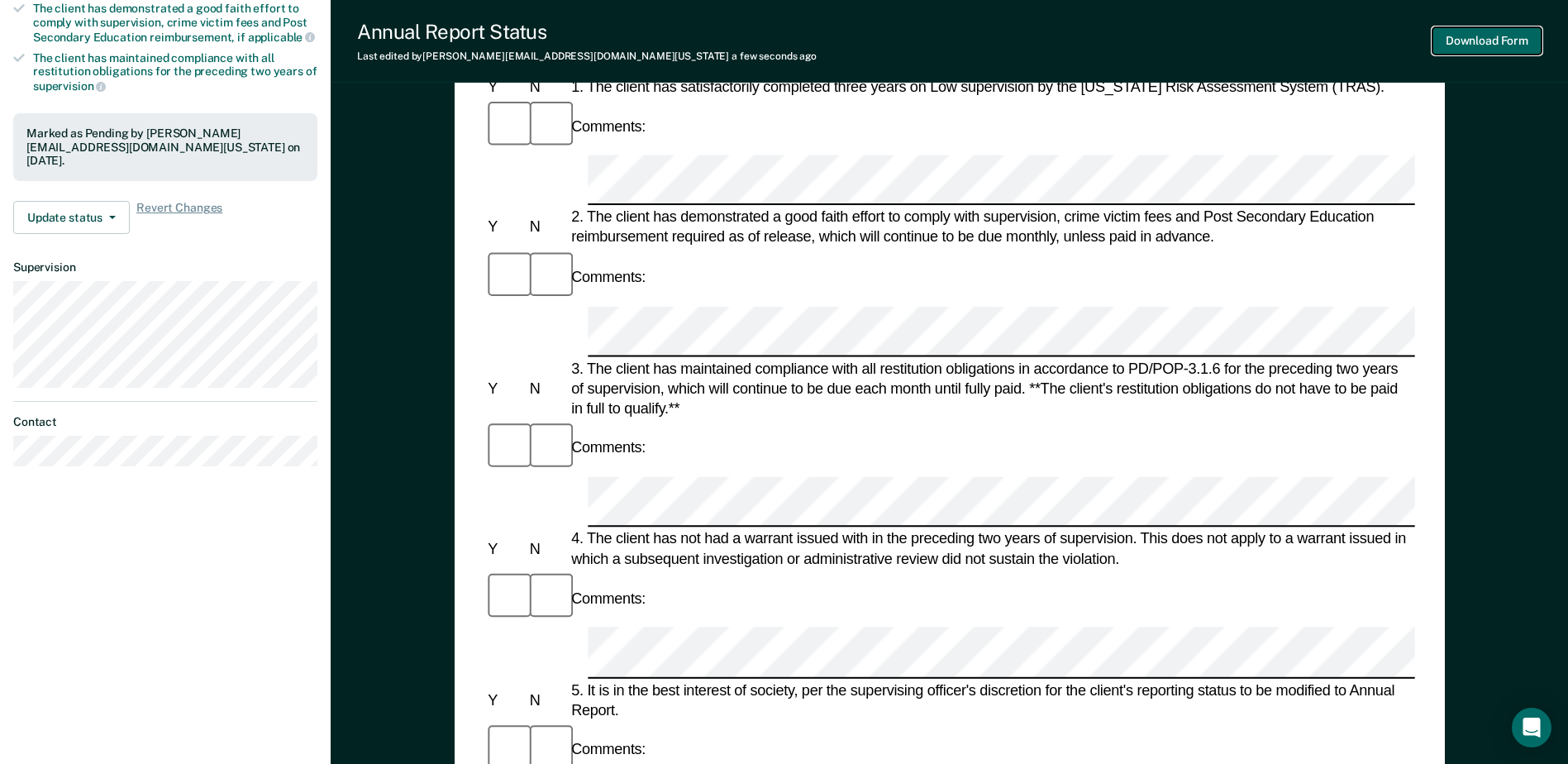
click at [1446, 40] on button "Download Form" at bounding box center [1487, 40] width 109 height 27
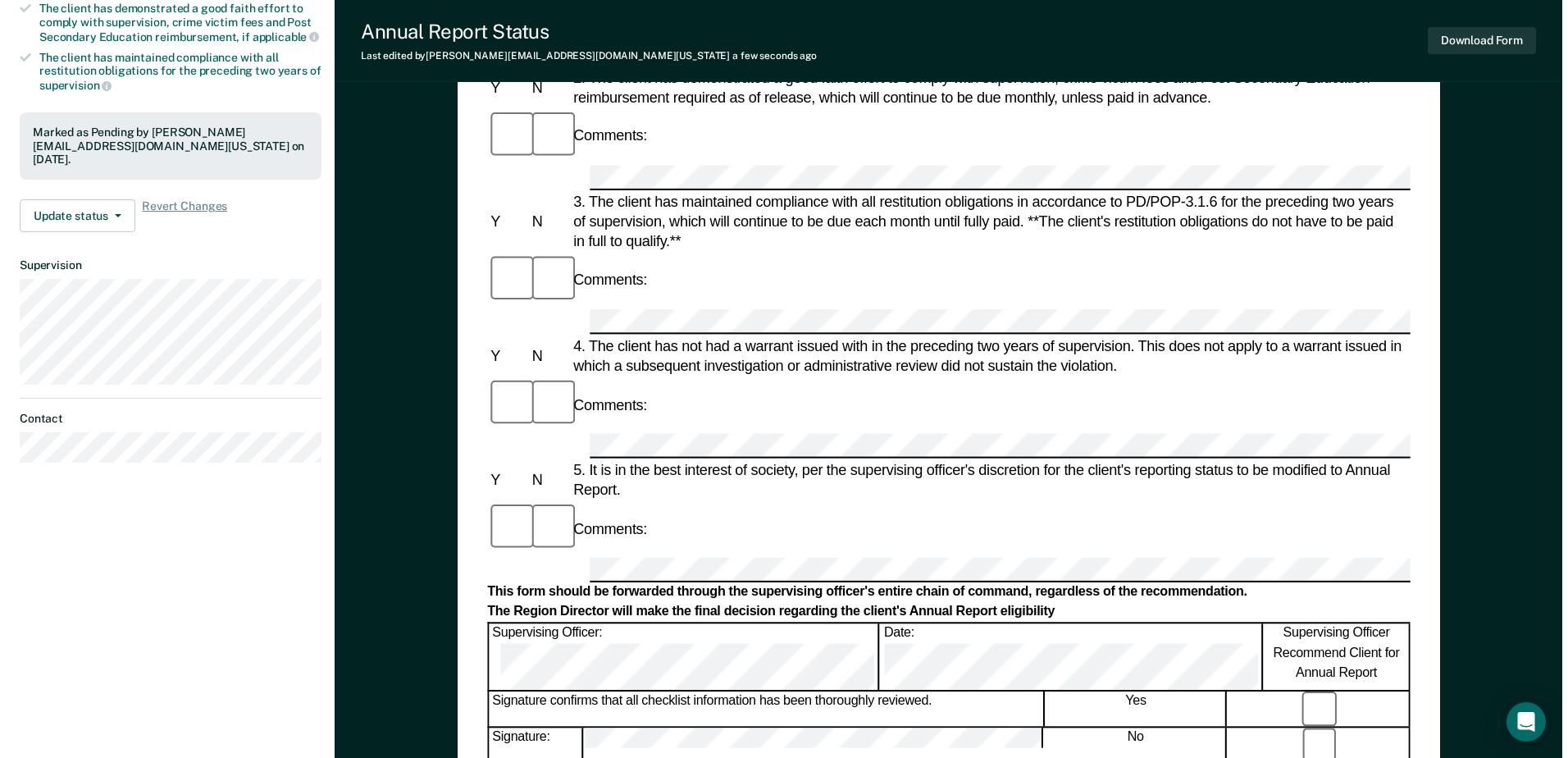
scroll to position [0, 0]
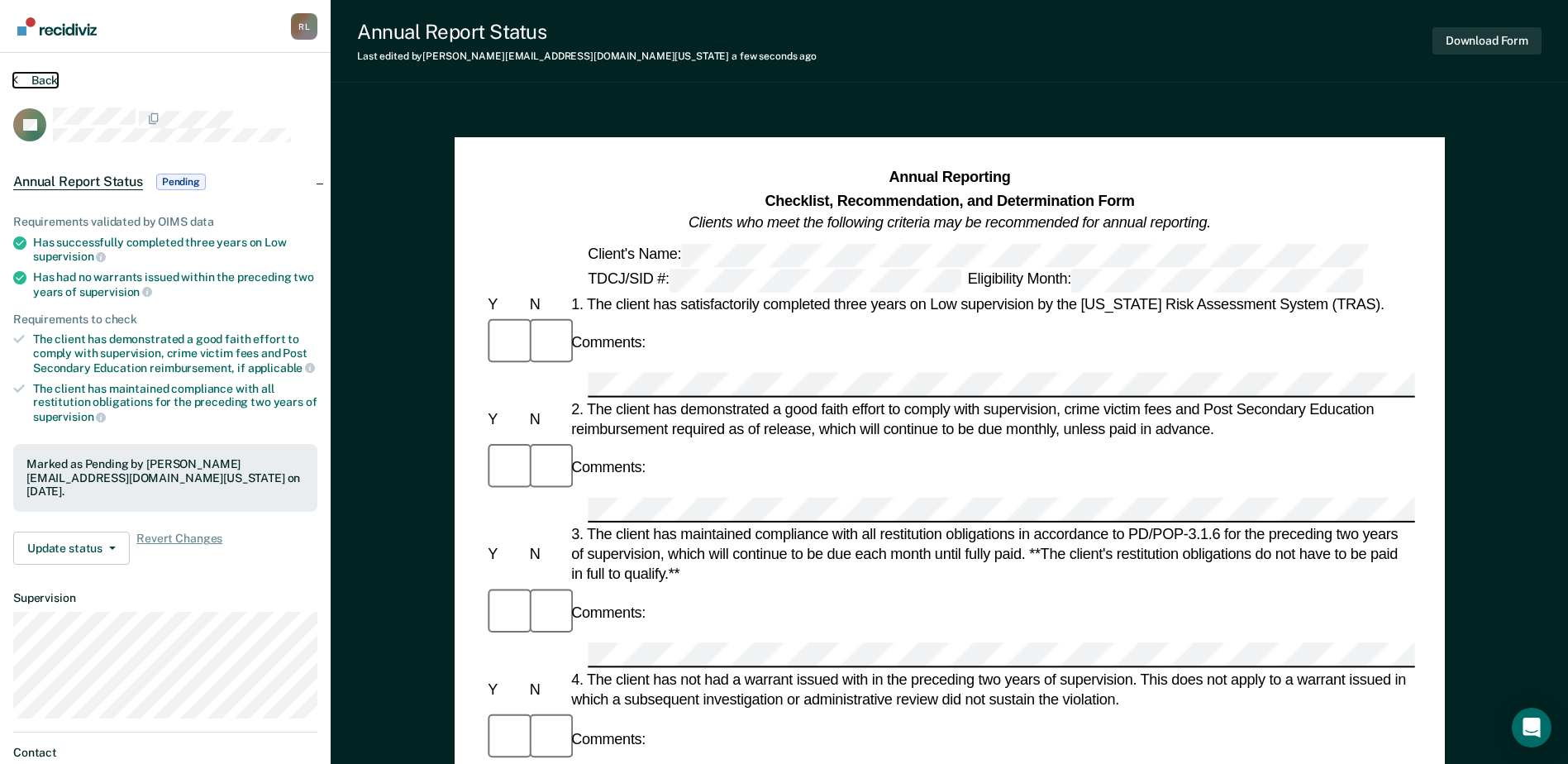
click at [36, 80] on button "Back" at bounding box center [35, 80] width 44 height 15
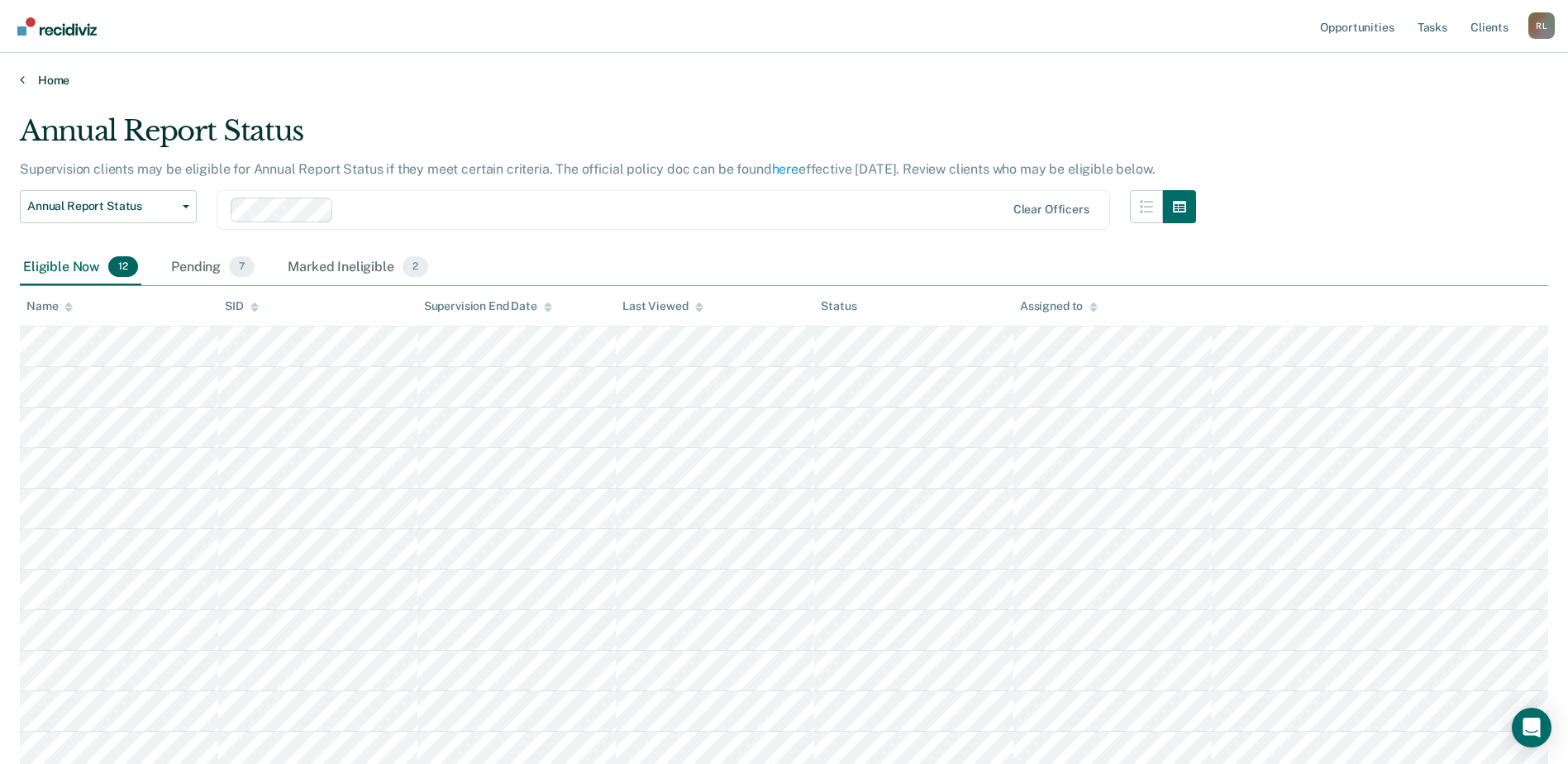
click at [35, 82] on link "Home" at bounding box center [784, 80] width 1529 height 15
